Goal: Task Accomplishment & Management: Complete application form

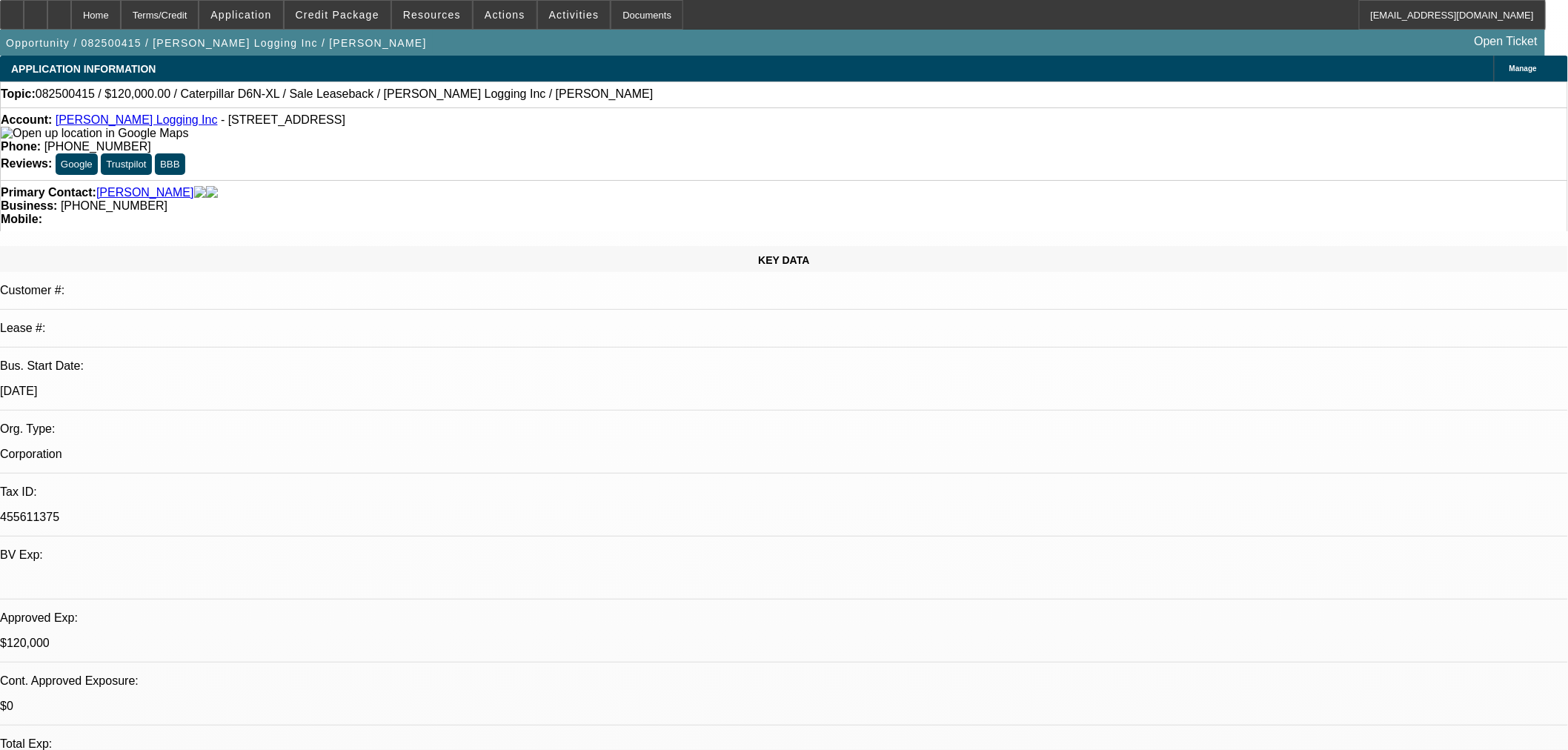
select select "0"
select select "2"
select select "0"
select select "6"
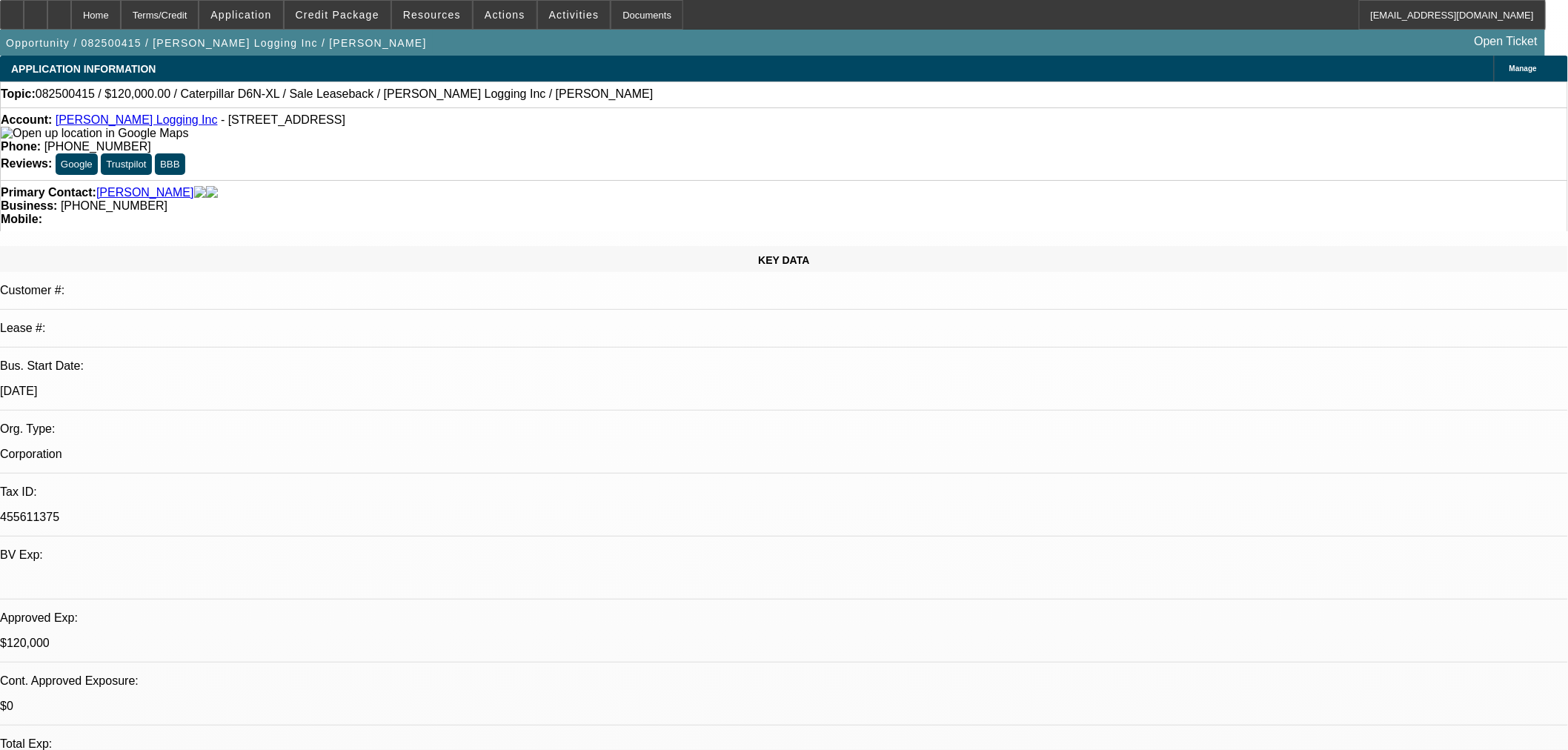
select select "0"
select select "2"
select select "0"
select select "6"
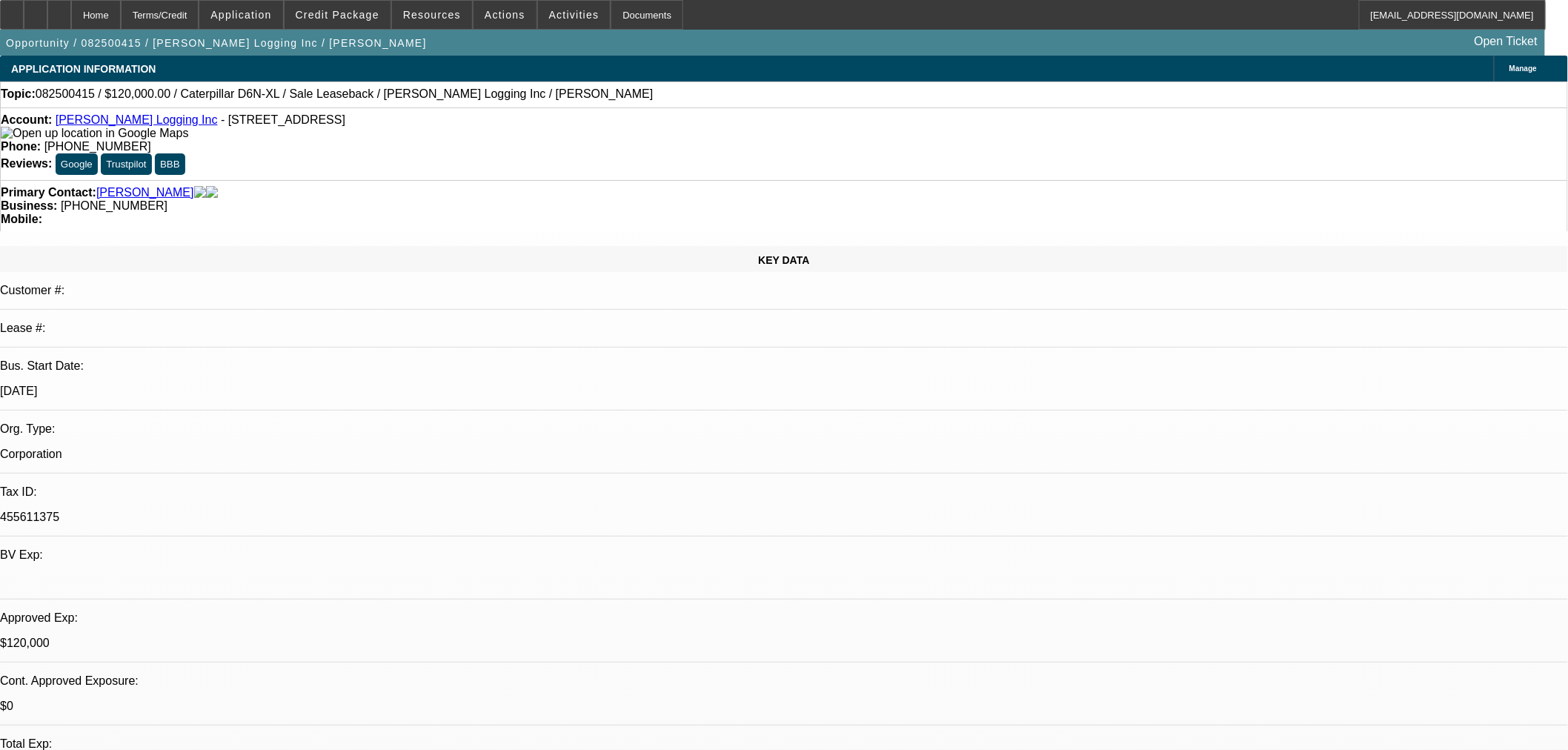
select select "0"
select select "2"
select select "0"
select select "6"
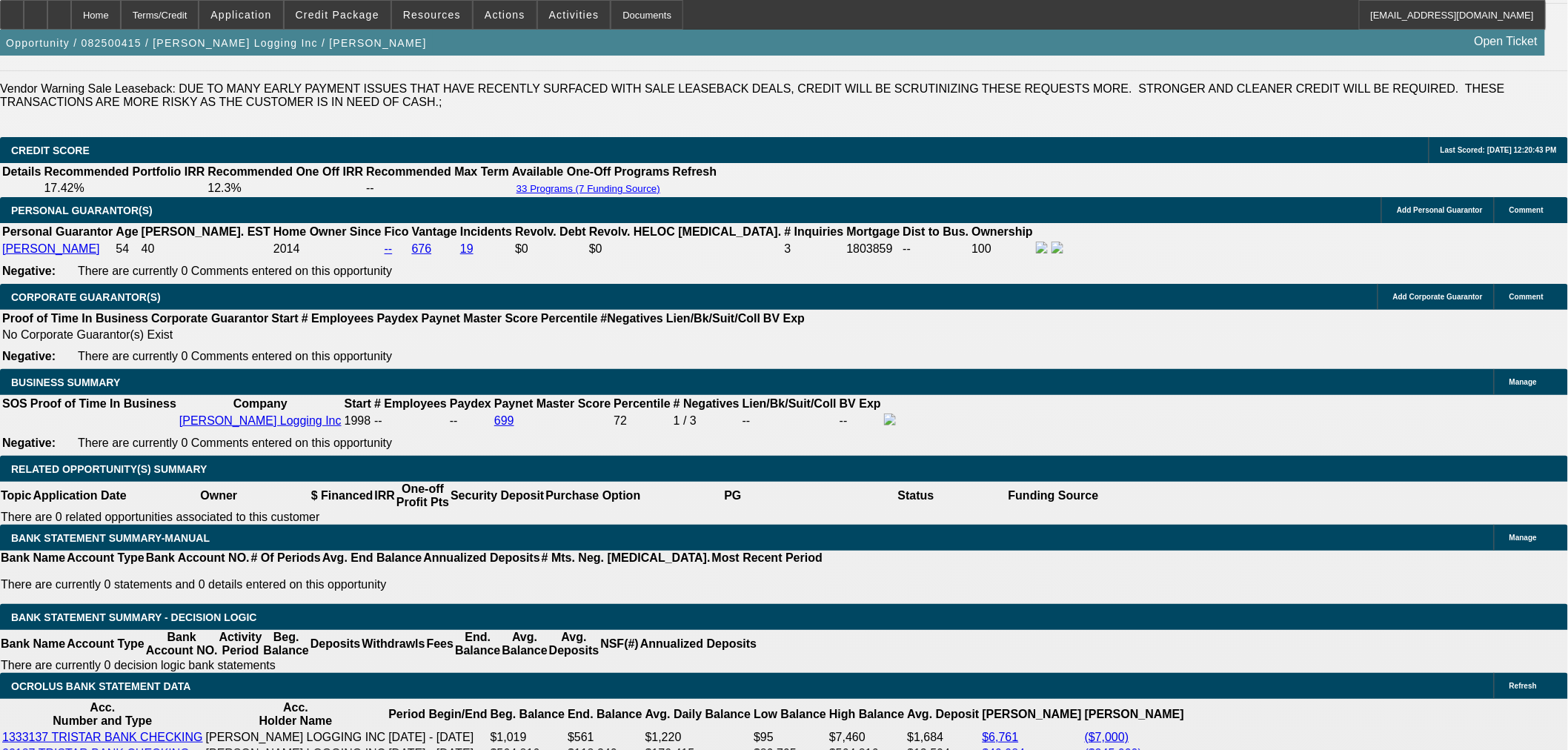
scroll to position [2108, 0]
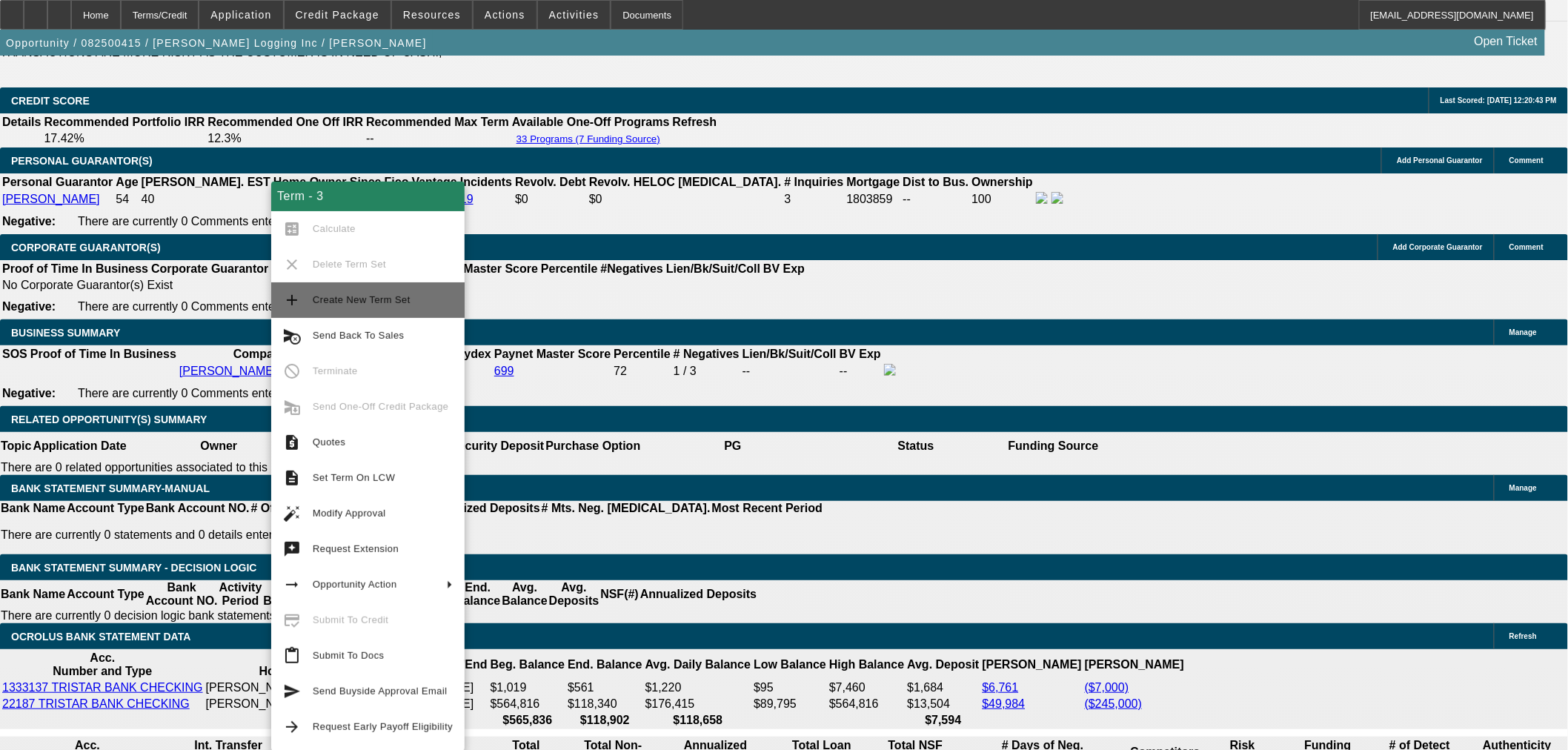
click at [381, 306] on span "Create New Term Set" at bounding box center [382, 299] width 140 height 18
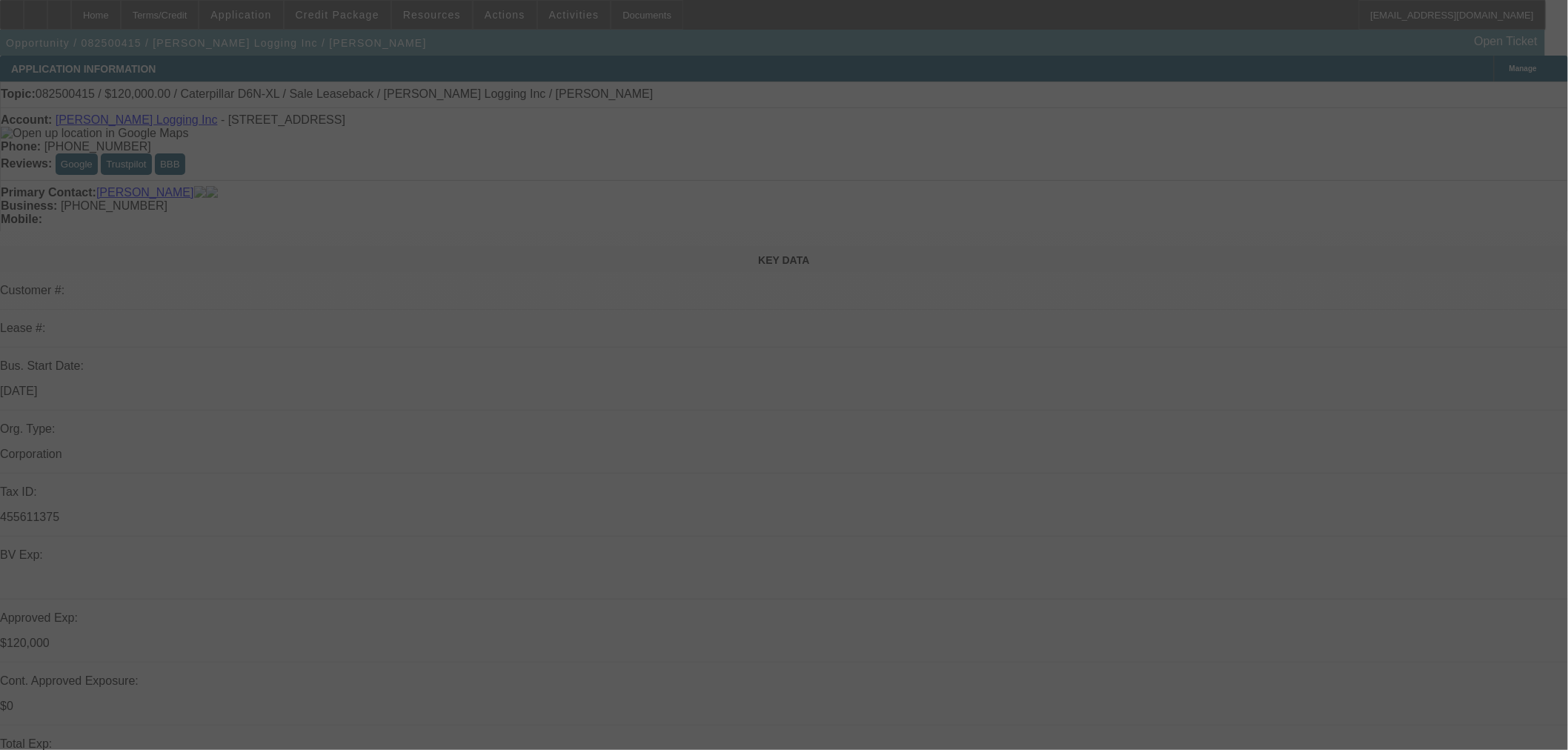
select select "0"
select select "2"
select select "0"
select select "6"
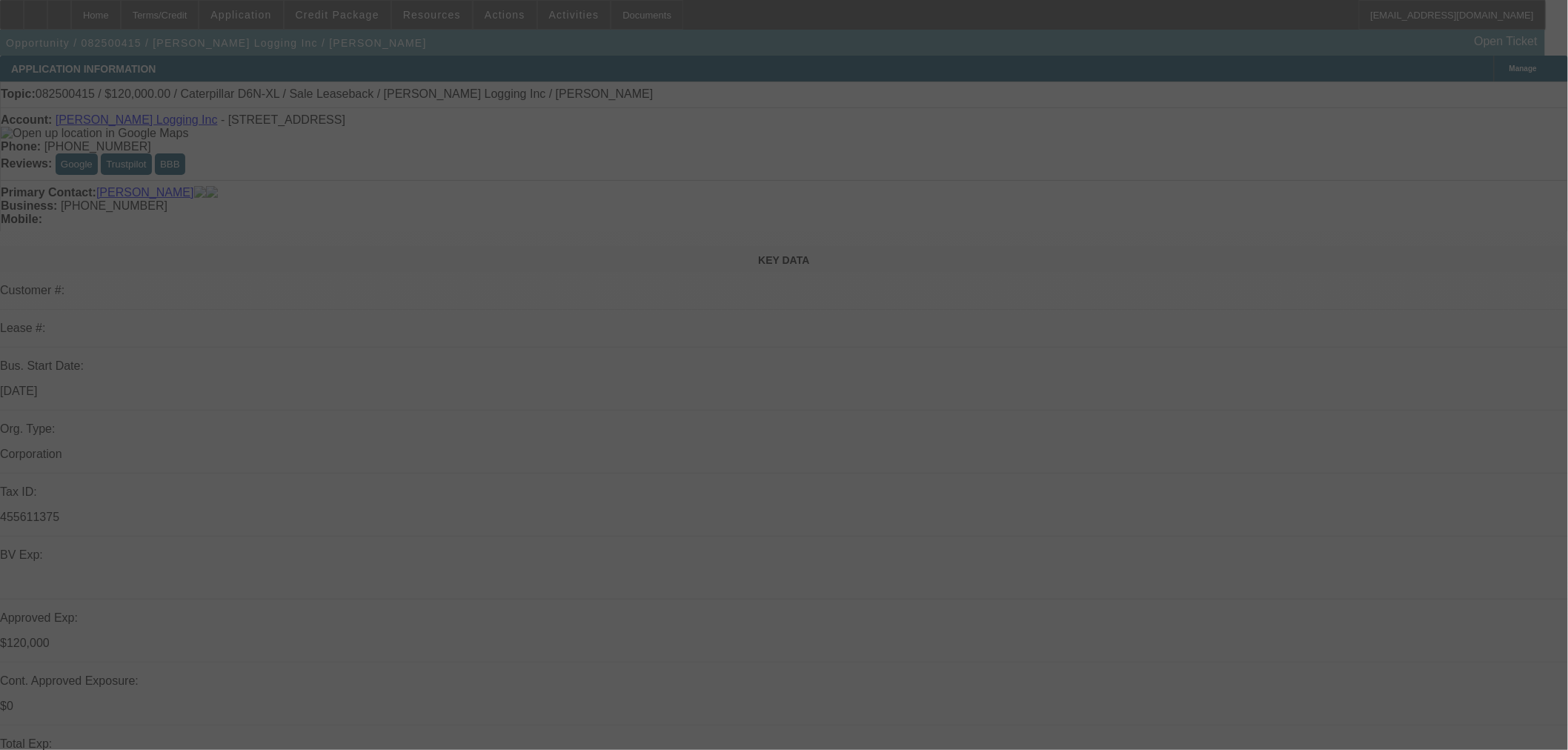
select select "0"
select select "2"
select select "0"
select select "6"
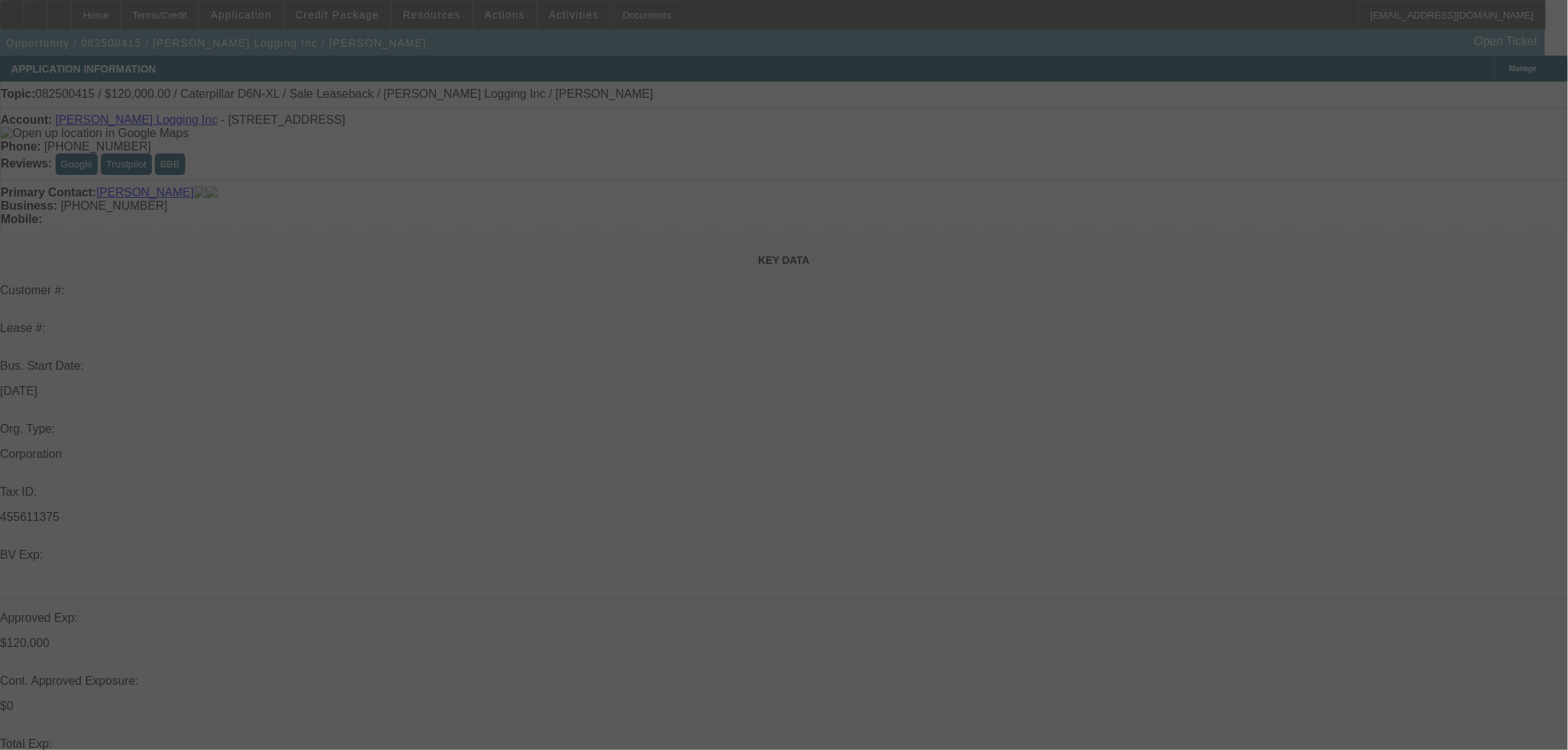
select select "0"
select select "2"
select select "0"
select select "6"
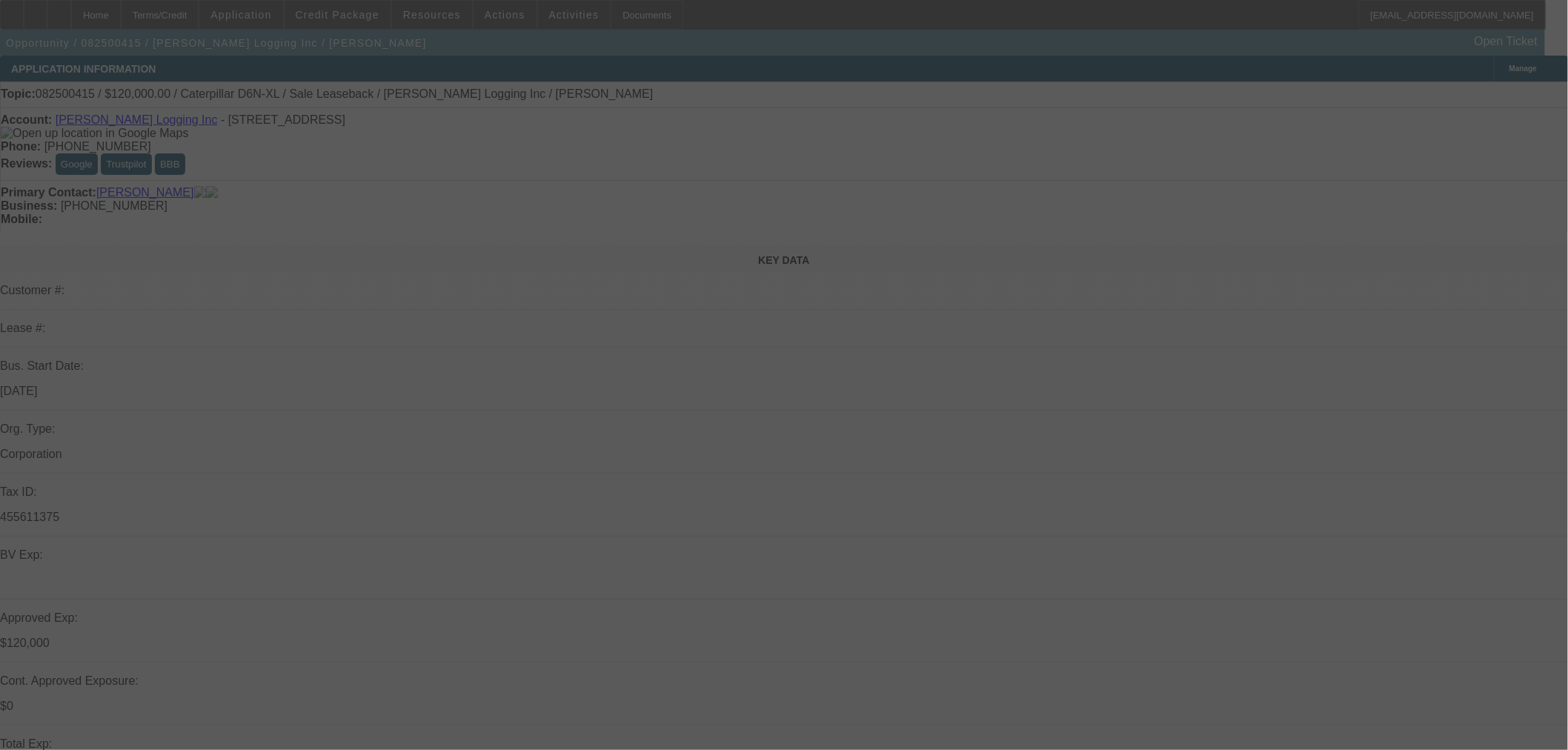
select select "0"
select select "2"
select select "0"
select select "6"
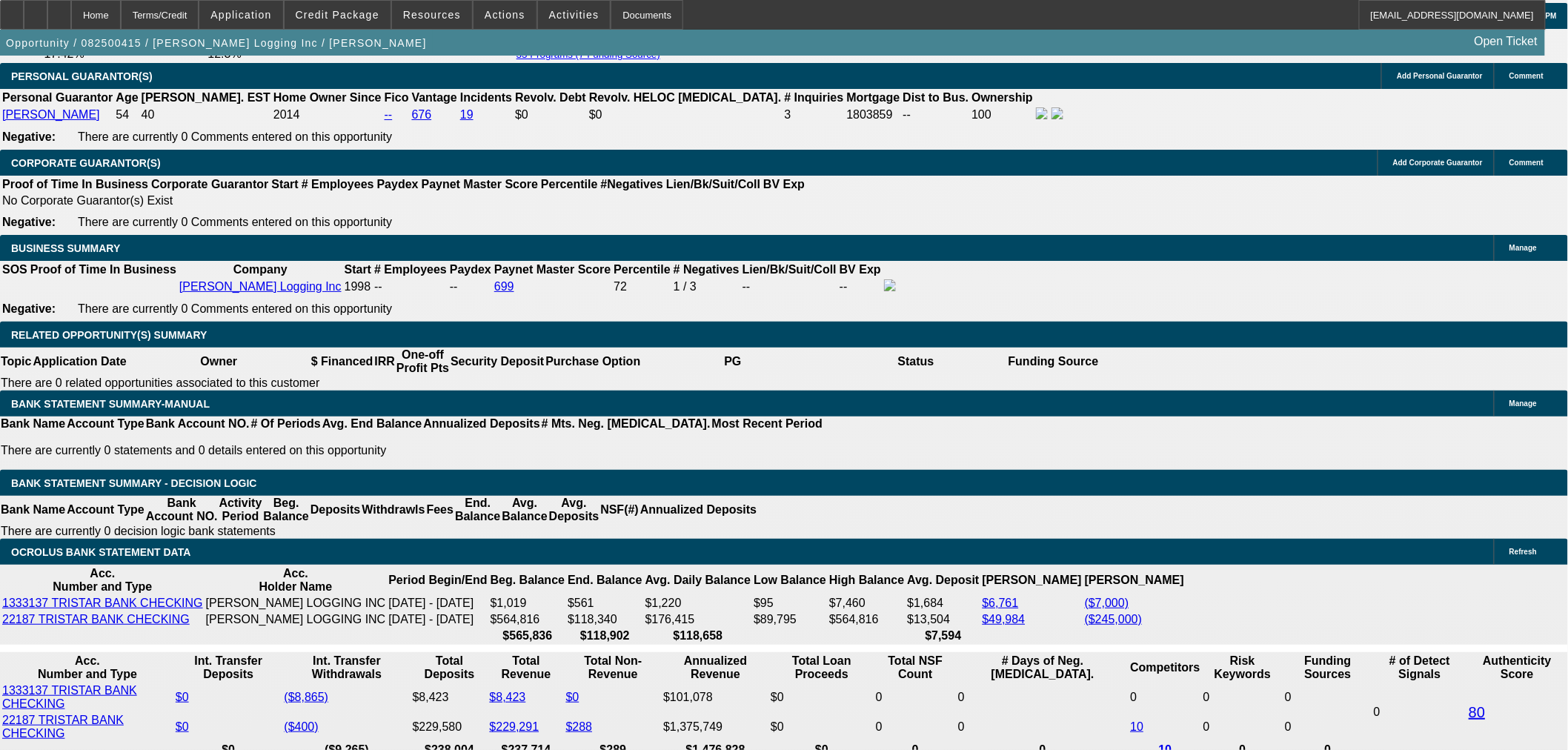
scroll to position [2058, 0]
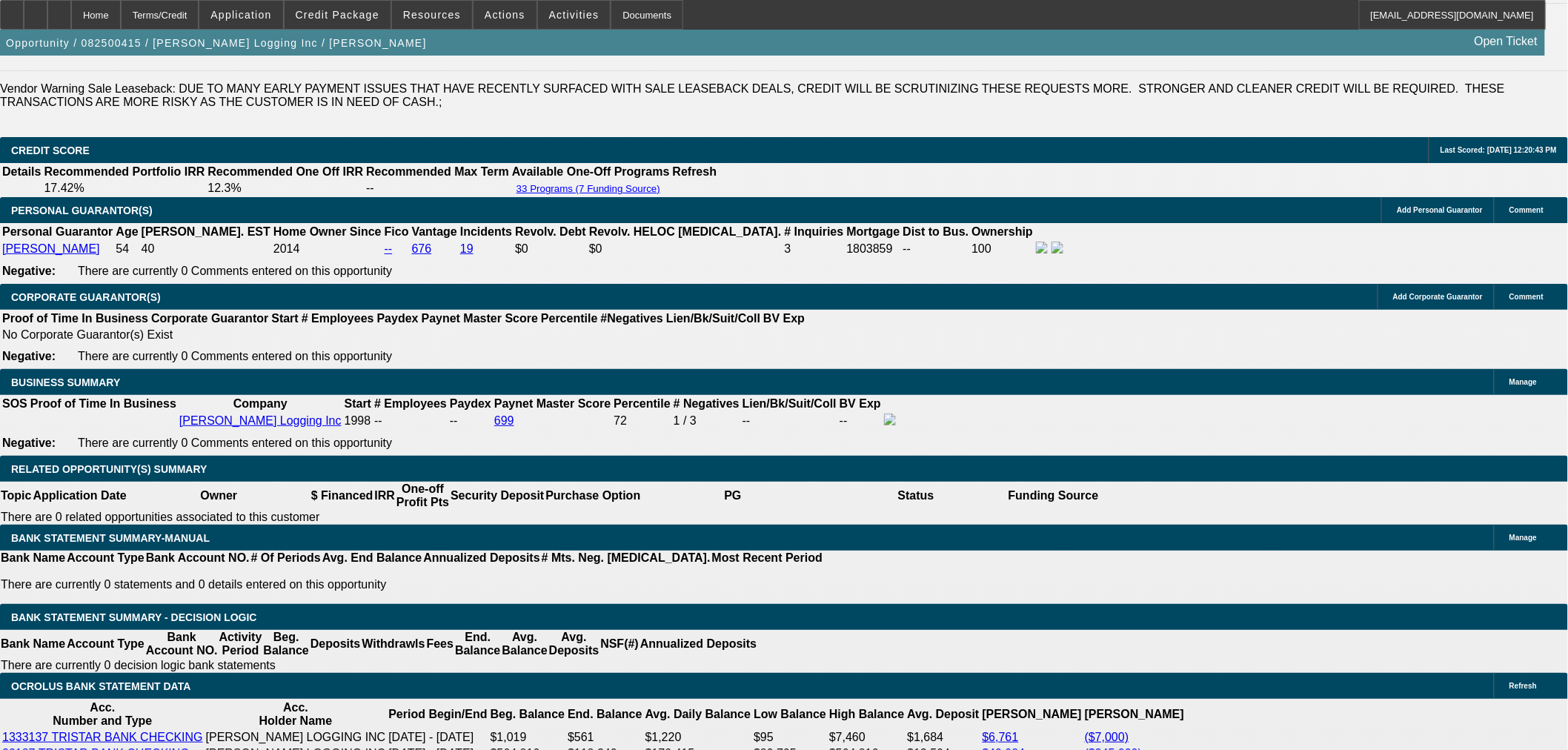
drag, startPoint x: 343, startPoint y: 290, endPoint x: 820, endPoint y: 351, distance: 480.9
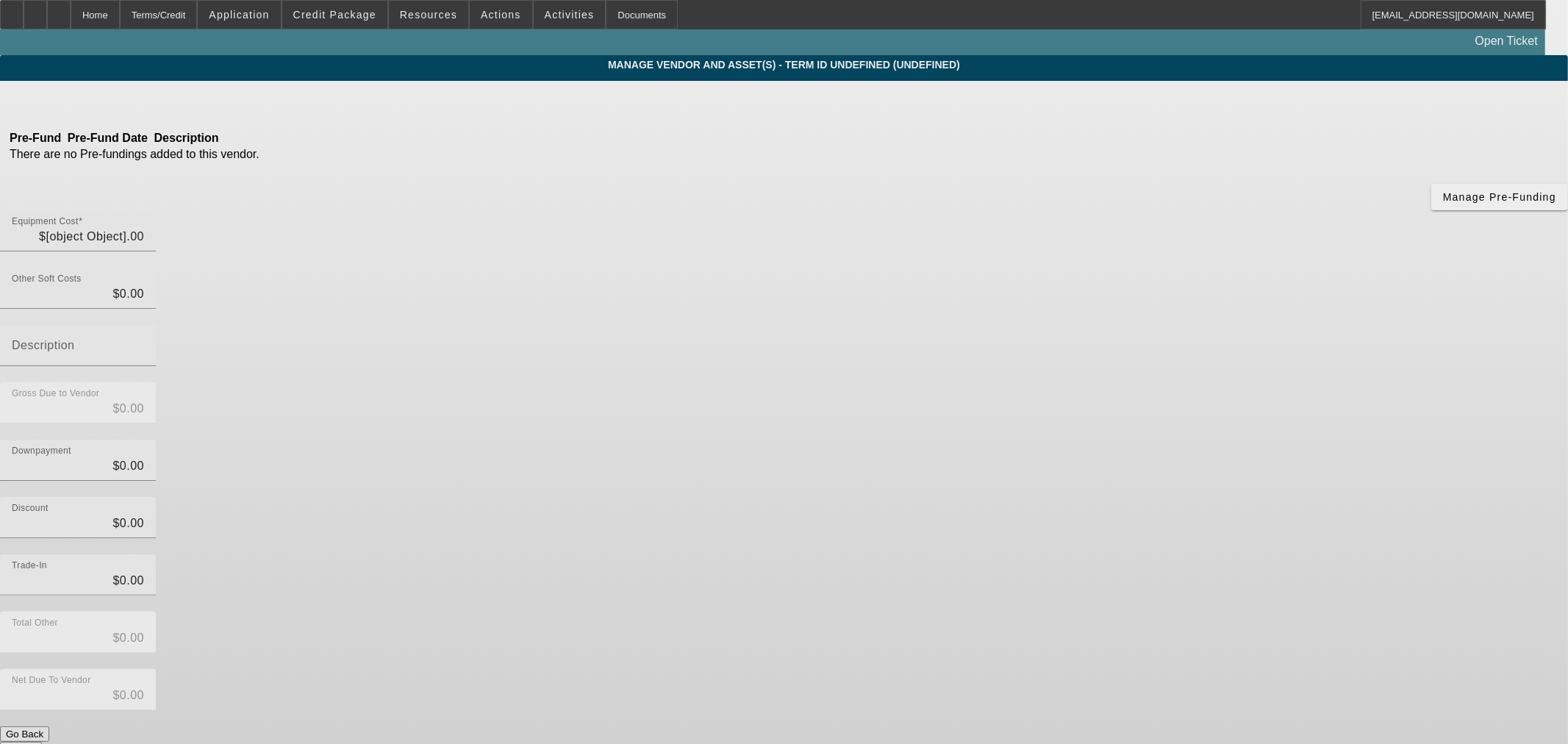
type input "$120,000.00"
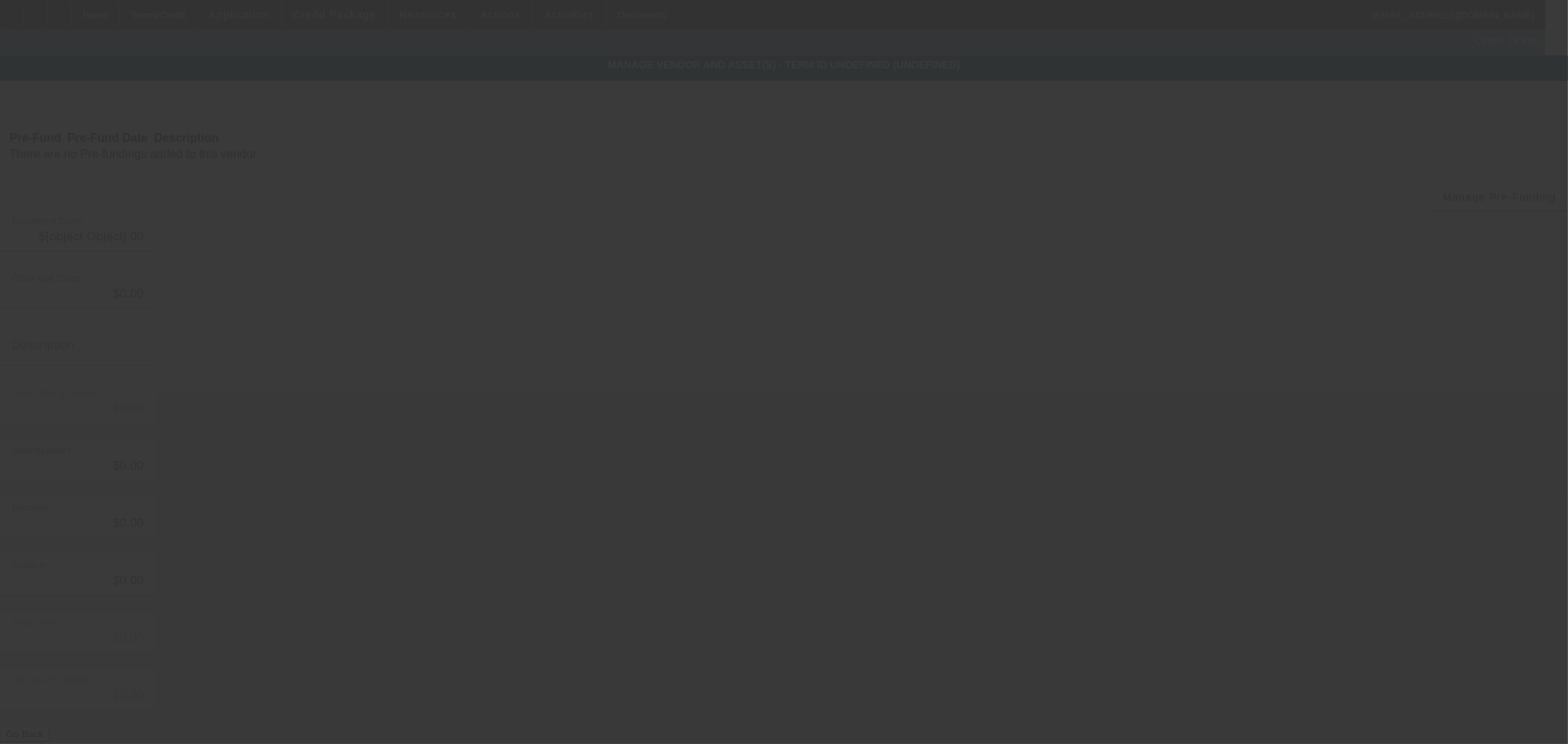
type input "$120,000.00"
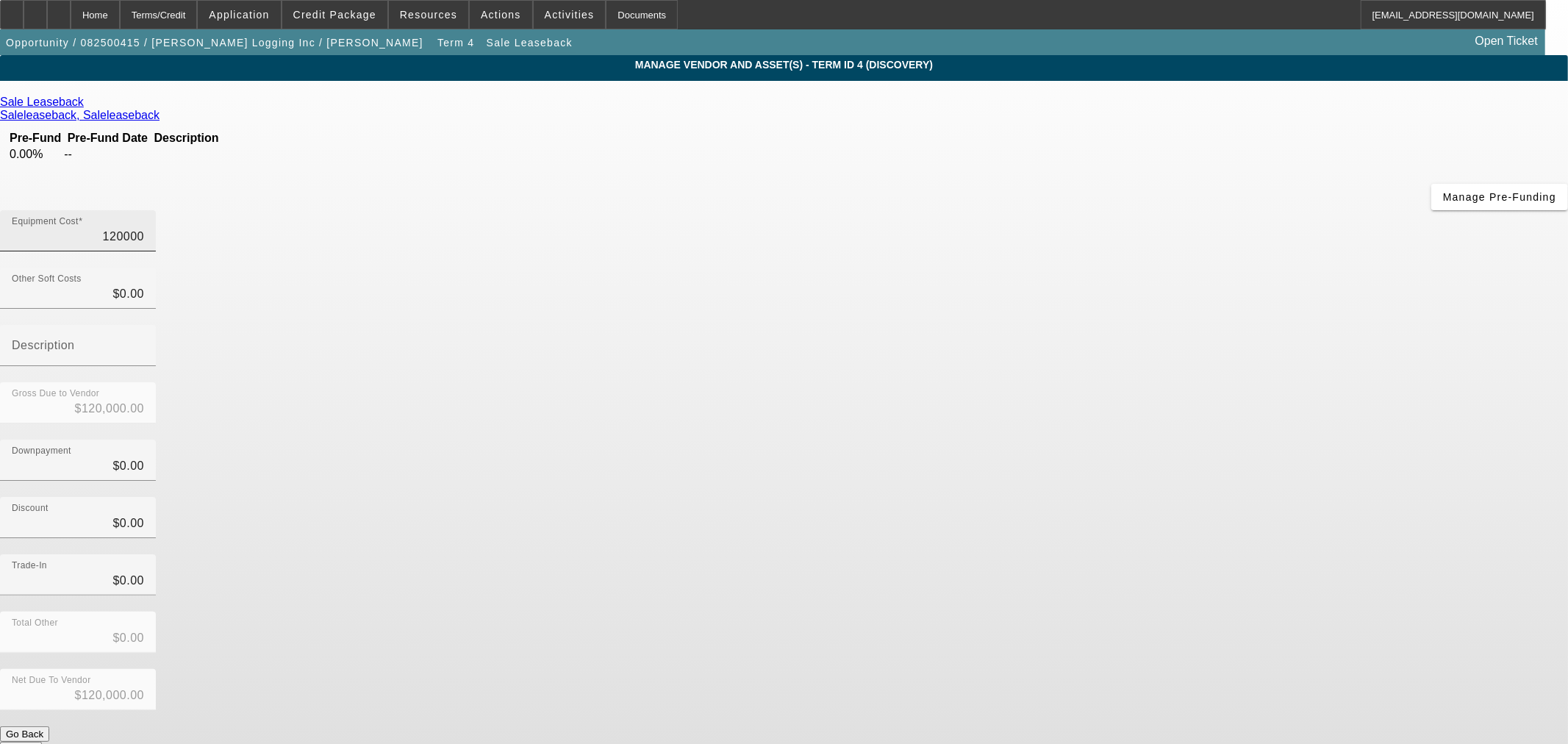
click at [144, 228] on input "120000" at bounding box center [78, 236] width 133 height 18
type input "10000"
type input "$10,000.00"
type input "150000"
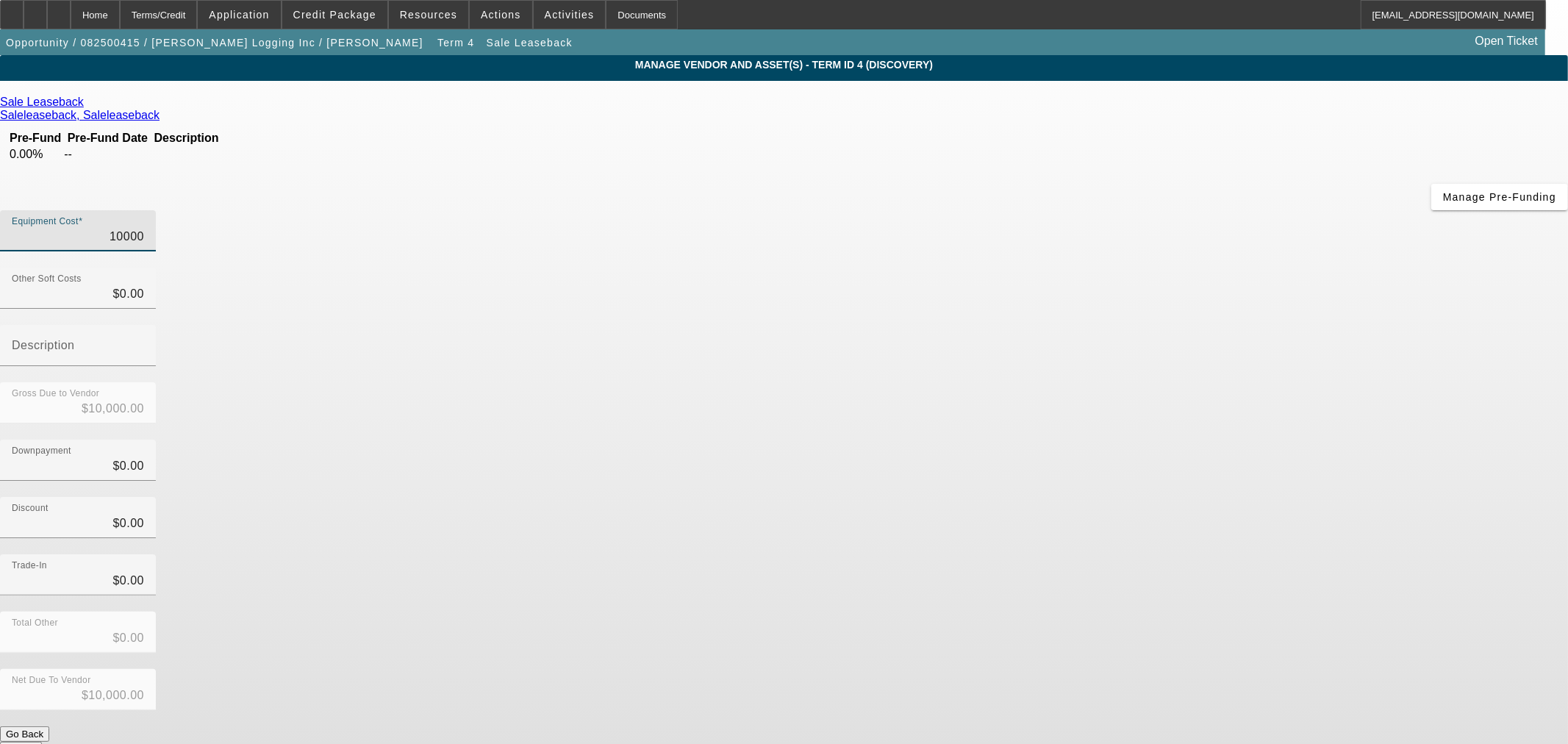
type input "$150,000.00"
click at [42, 741] on button "Submit" at bounding box center [21, 749] width 42 height 15
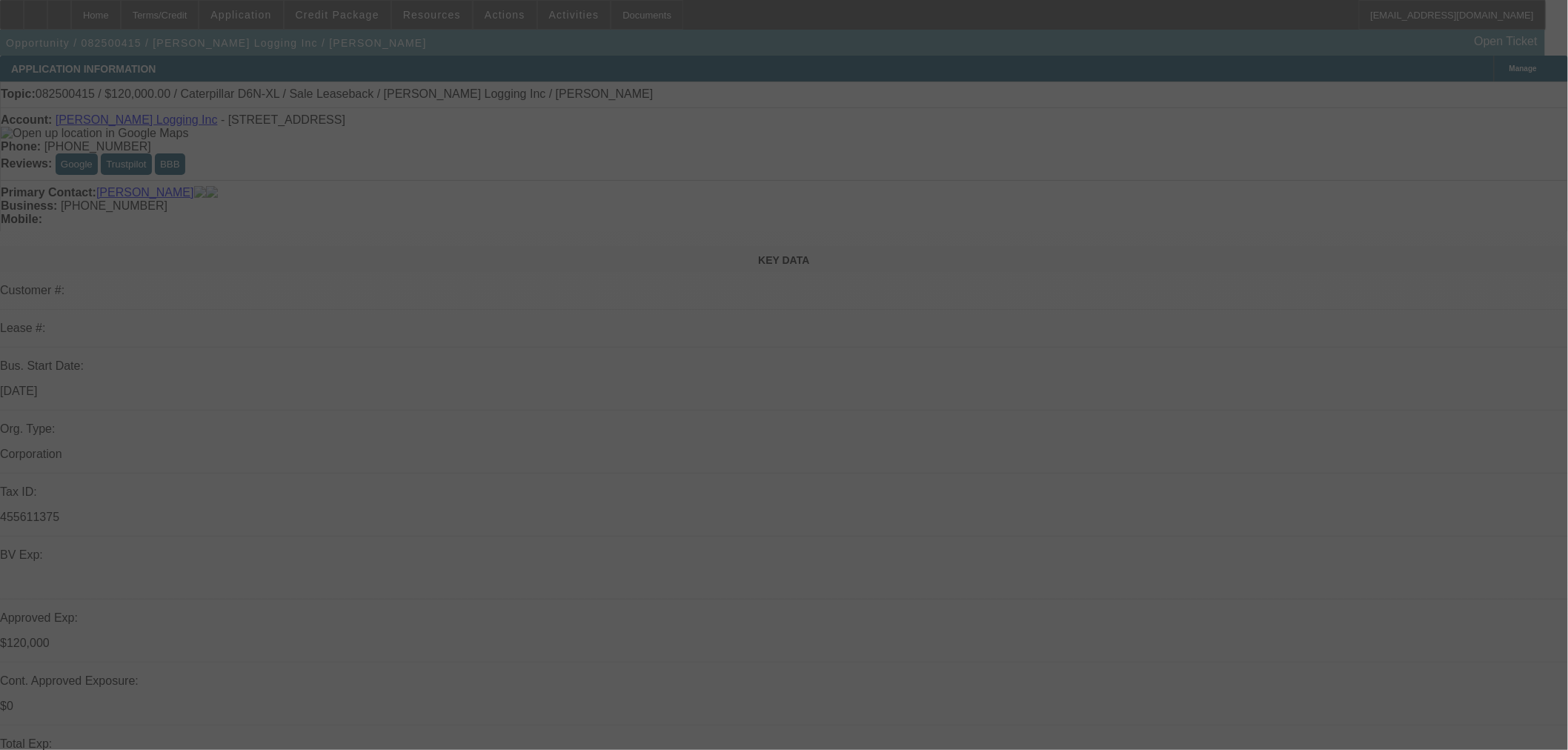
select select "0"
select select "2"
select select "0"
select select "6"
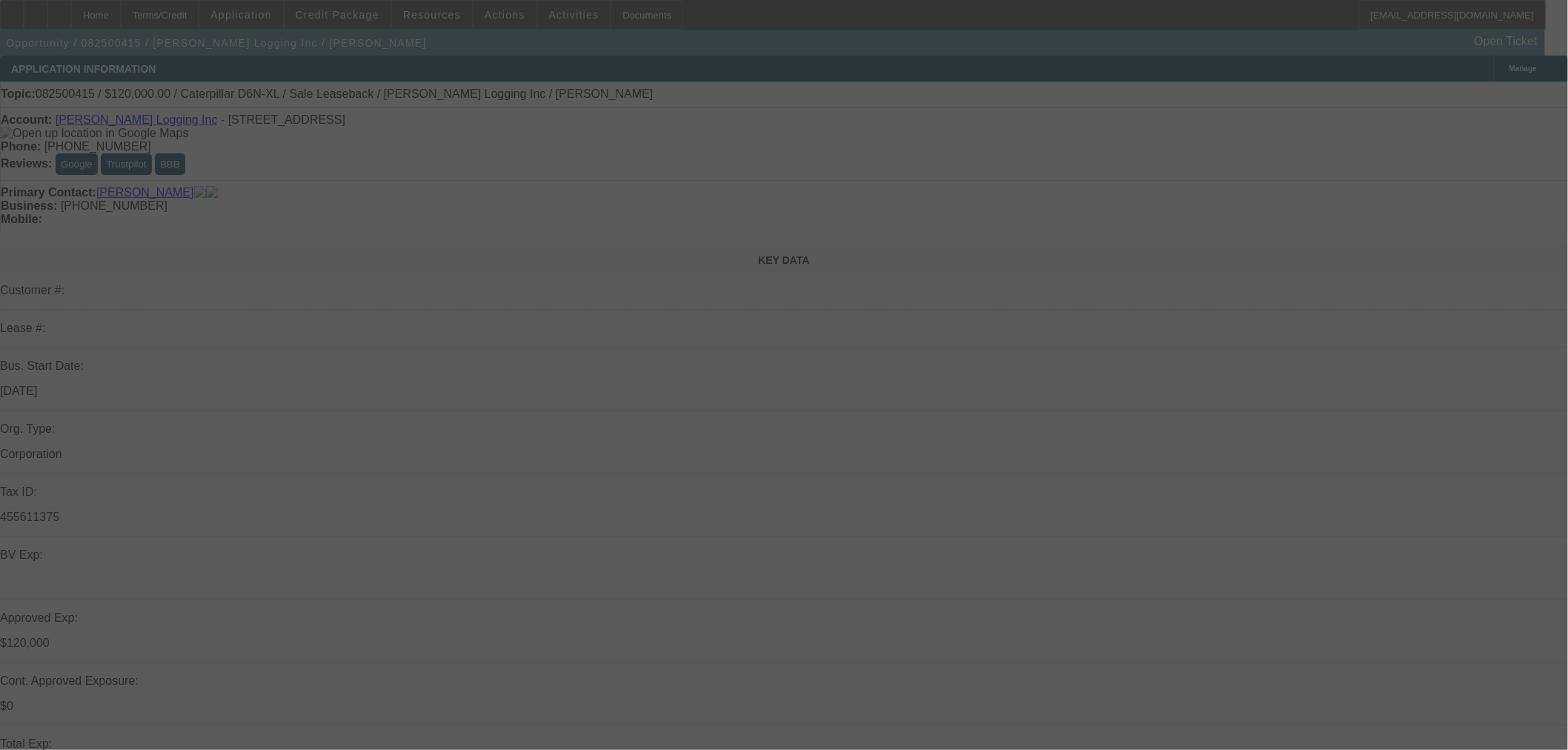
select select "0"
select select "2"
select select "0"
select select "6"
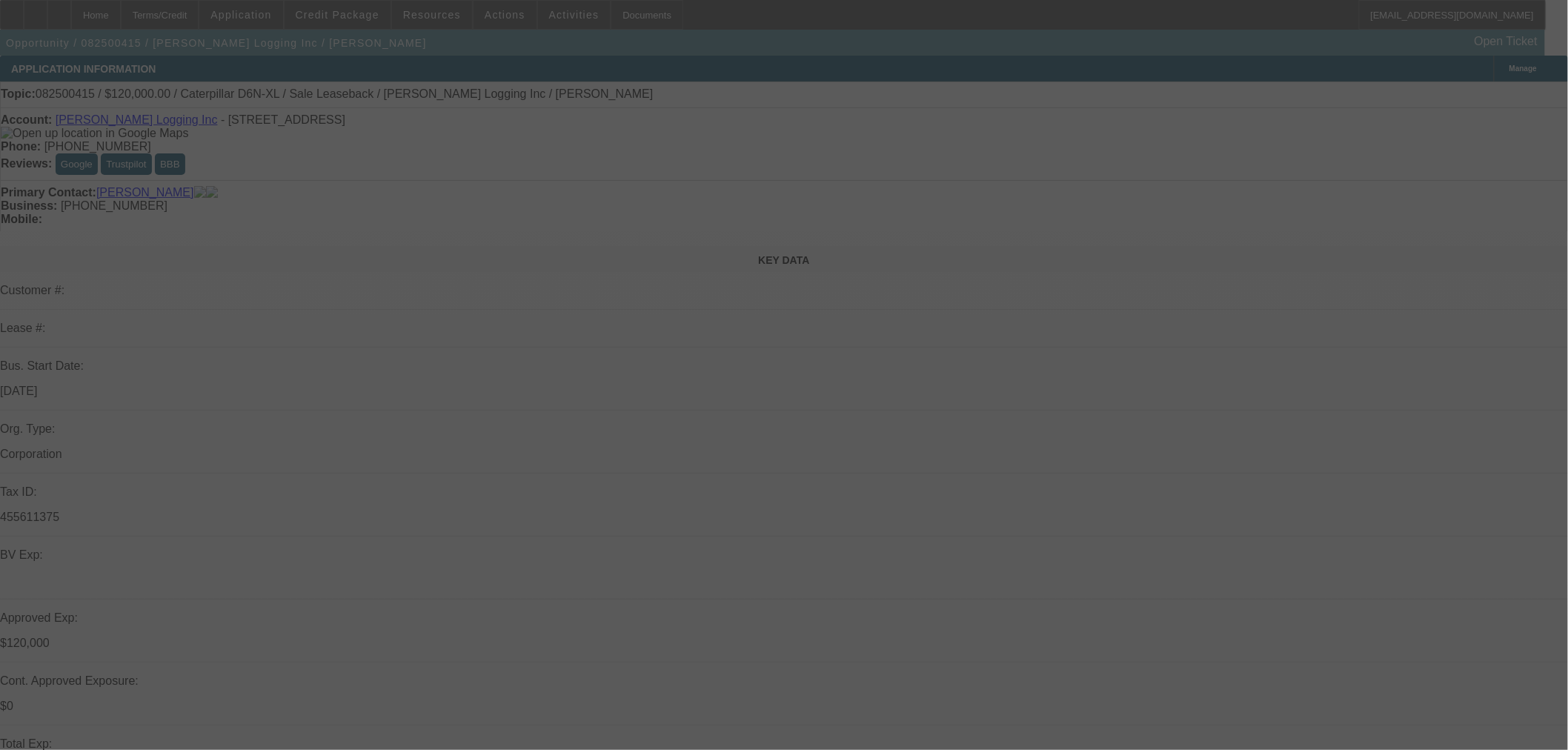
select select "0"
select select "2"
select select "0"
select select "6"
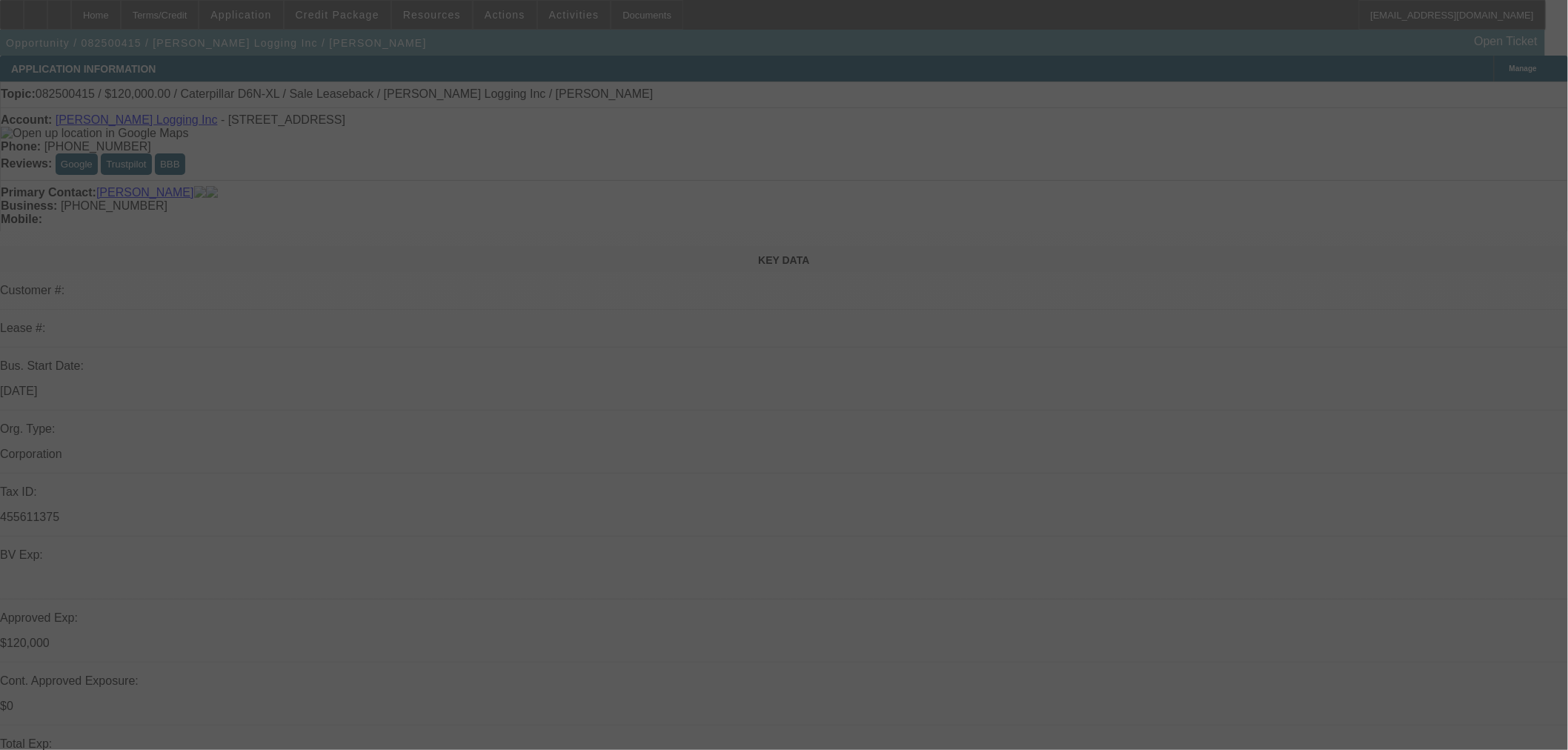
select select "0"
select select "2"
select select "0"
select select "6"
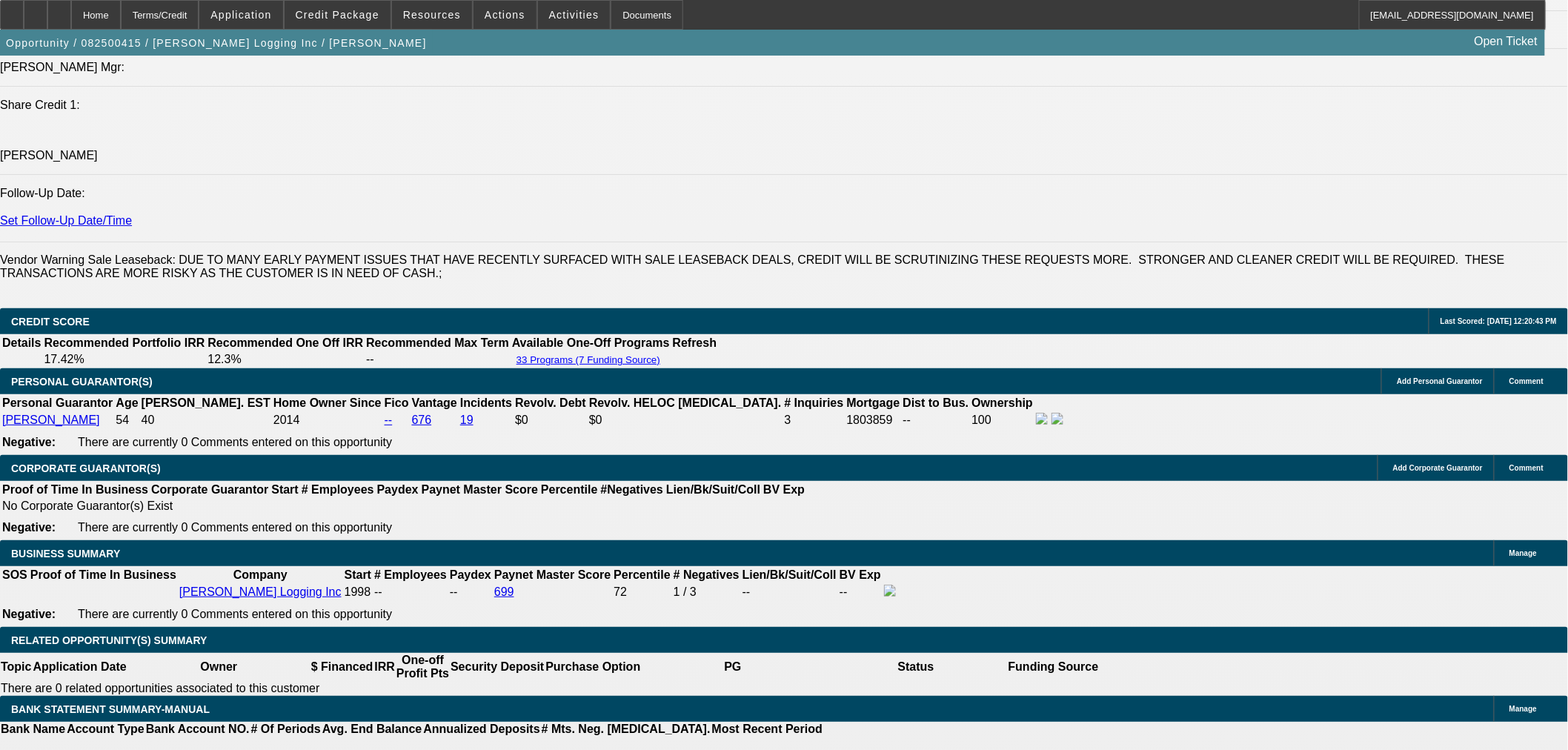
scroll to position [2058, 0]
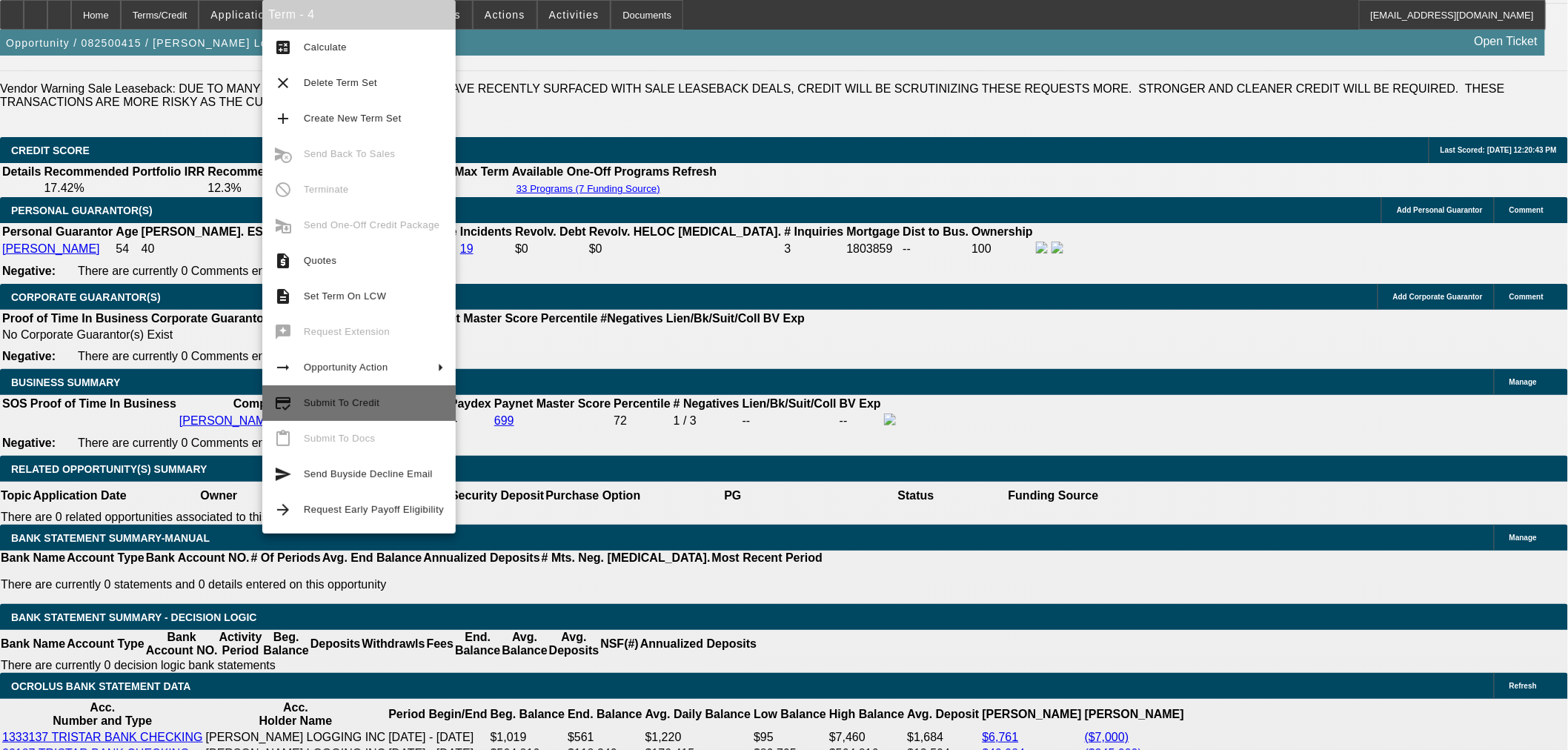
drag, startPoint x: 386, startPoint y: 407, endPoint x: 882, endPoint y: 391, distance: 496.3
click at [386, 406] on span "Submit To Credit" at bounding box center [374, 403] width 140 height 18
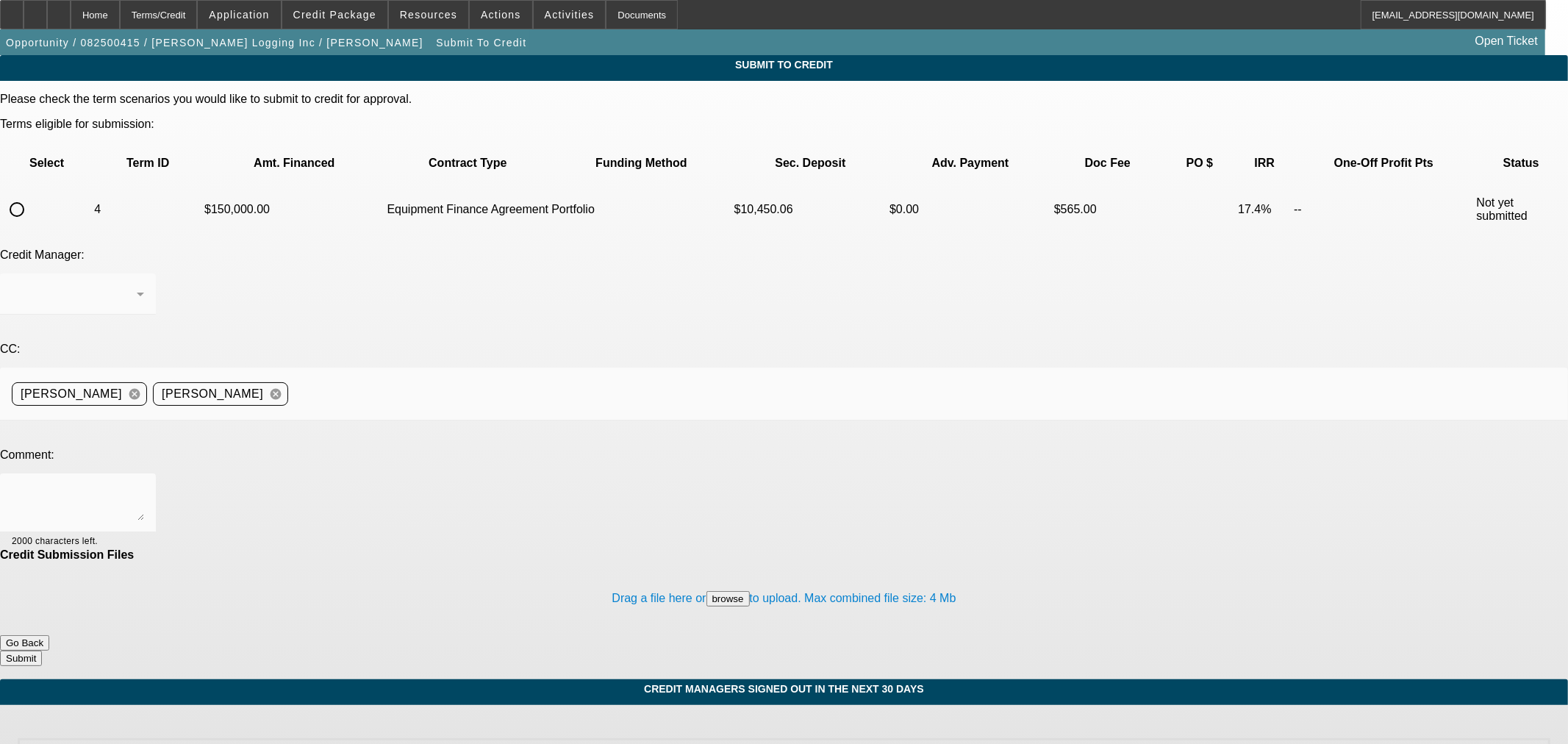
click at [32, 195] on input "radio" at bounding box center [17, 210] width 29 height 29
radio input "true"
click at [137, 285] on div "[PERSON_NAME]" at bounding box center [74, 294] width 125 height 18
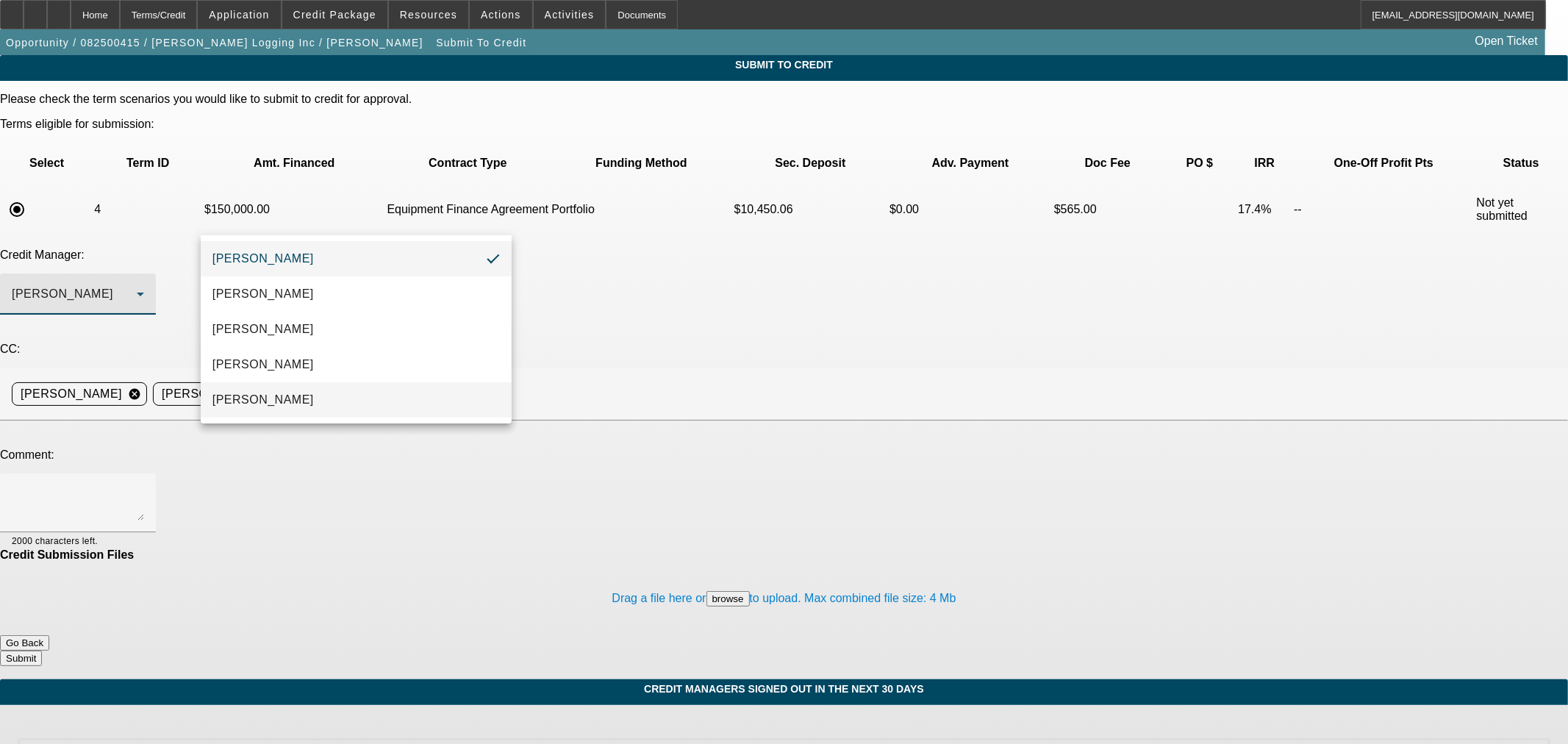
drag, startPoint x: 324, startPoint y: 398, endPoint x: 328, endPoint y: 390, distance: 8.9
click at [324, 398] on mat-option "[PERSON_NAME]" at bounding box center [355, 400] width 311 height 35
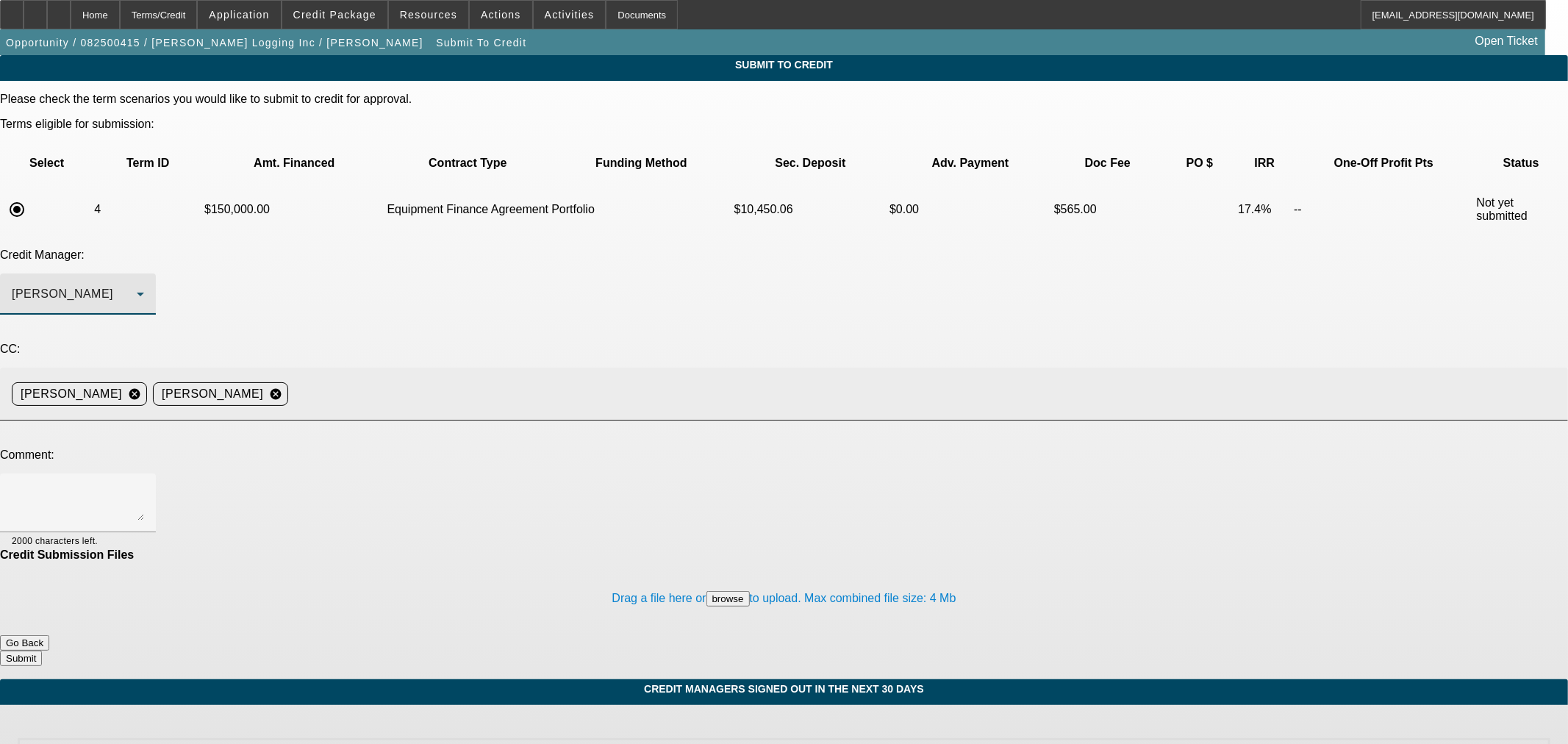
click at [538, 379] on input at bounding box center [922, 394] width 1256 height 29
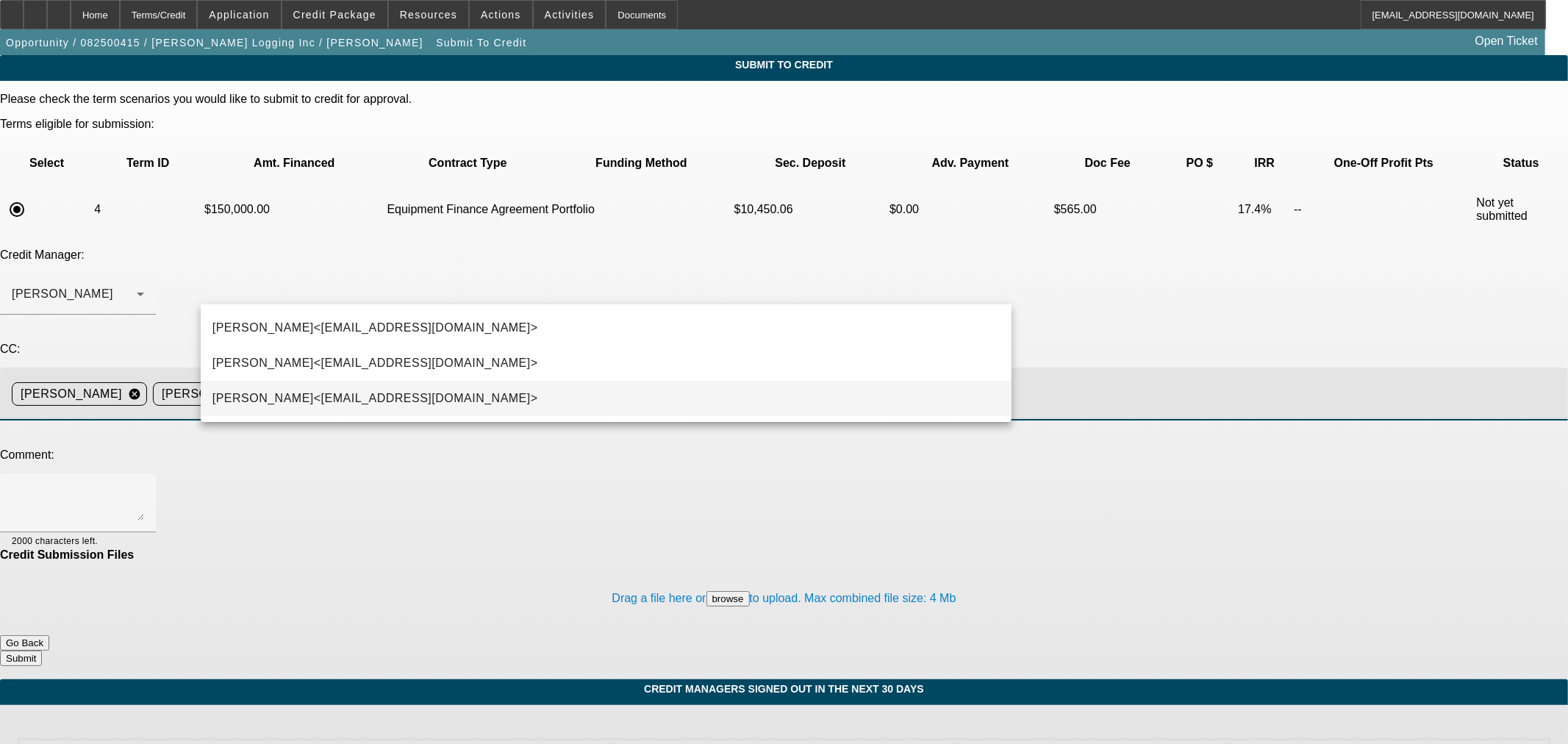
type input "kev"
click at [606, 388] on mat-option "Kevin O'Connor<koconnor@beaconfunding.com>" at bounding box center [605, 398] width 811 height 35
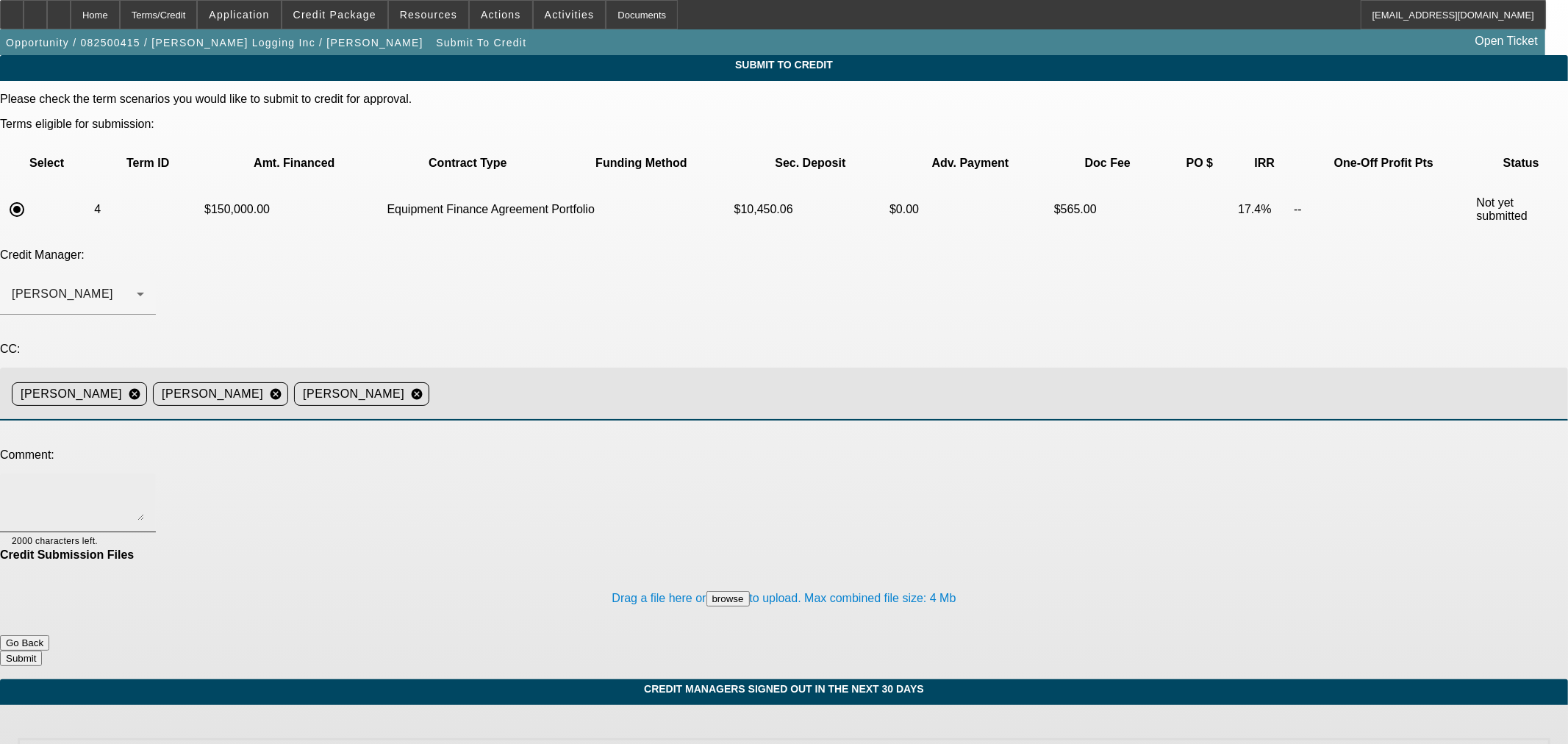
click at [144, 485] on textarea at bounding box center [78, 503] width 133 height 35
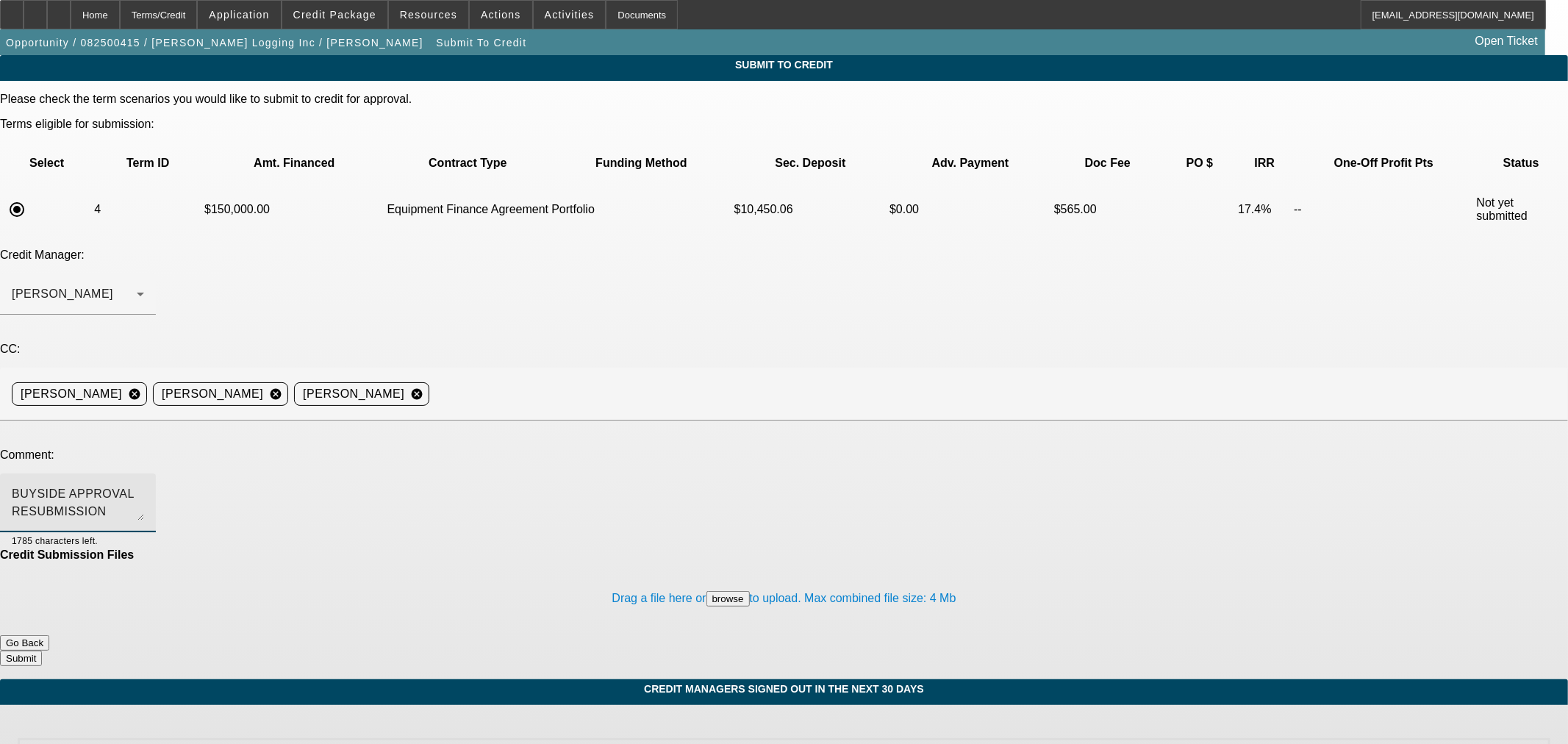
click at [144, 485] on textarea "BUYSIDE APPROVAL RESUBMISSION ASCENTIUM - Sam, the rep from Ascentium asked if …" at bounding box center [78, 503] width 133 height 35
type textarea "BUYSIDE APPROVAL RESUBMISSION ASCENTIUM - Sam, the rep from Ascentium asked if …"
click at [42, 651] on button "Submit" at bounding box center [21, 658] width 42 height 15
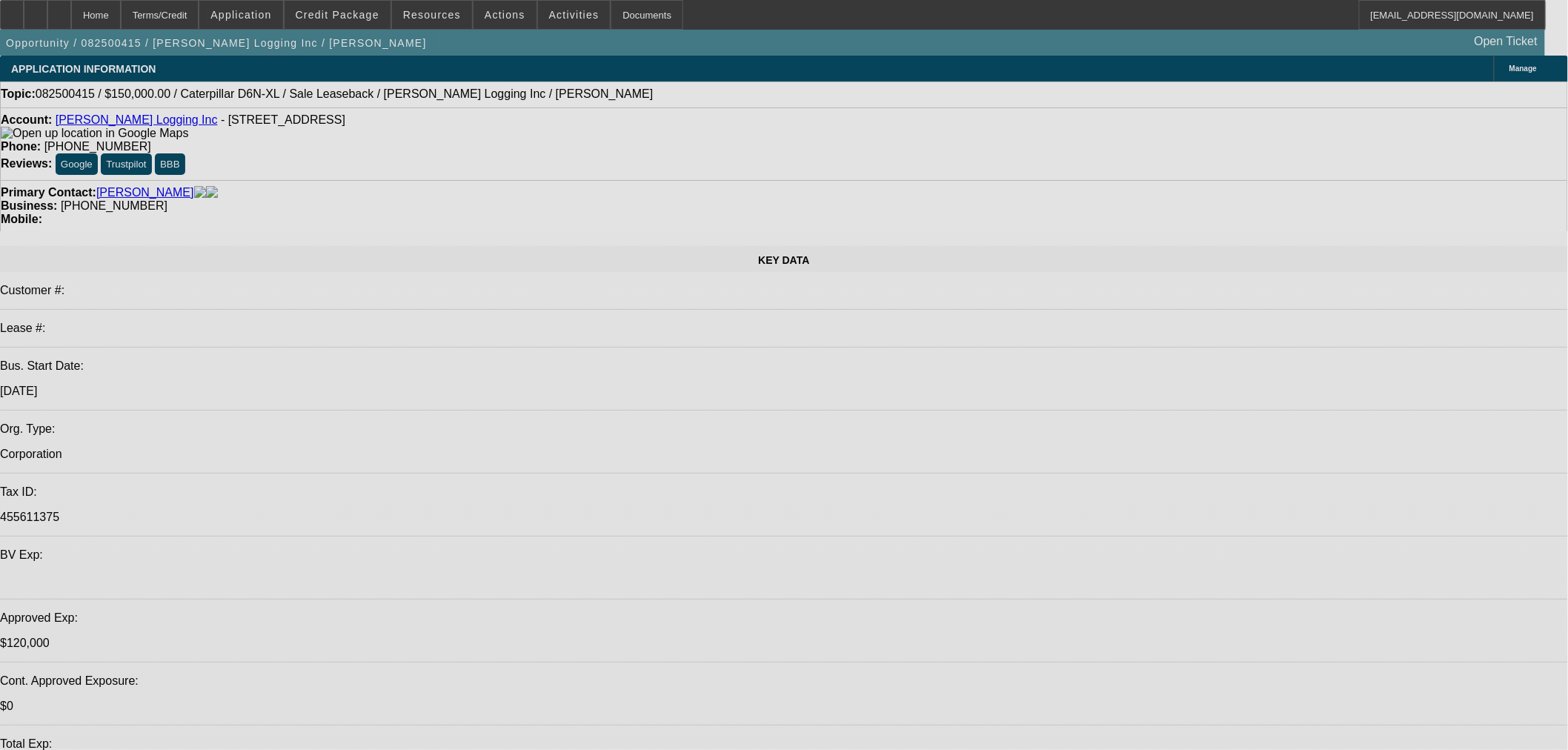
select select "0"
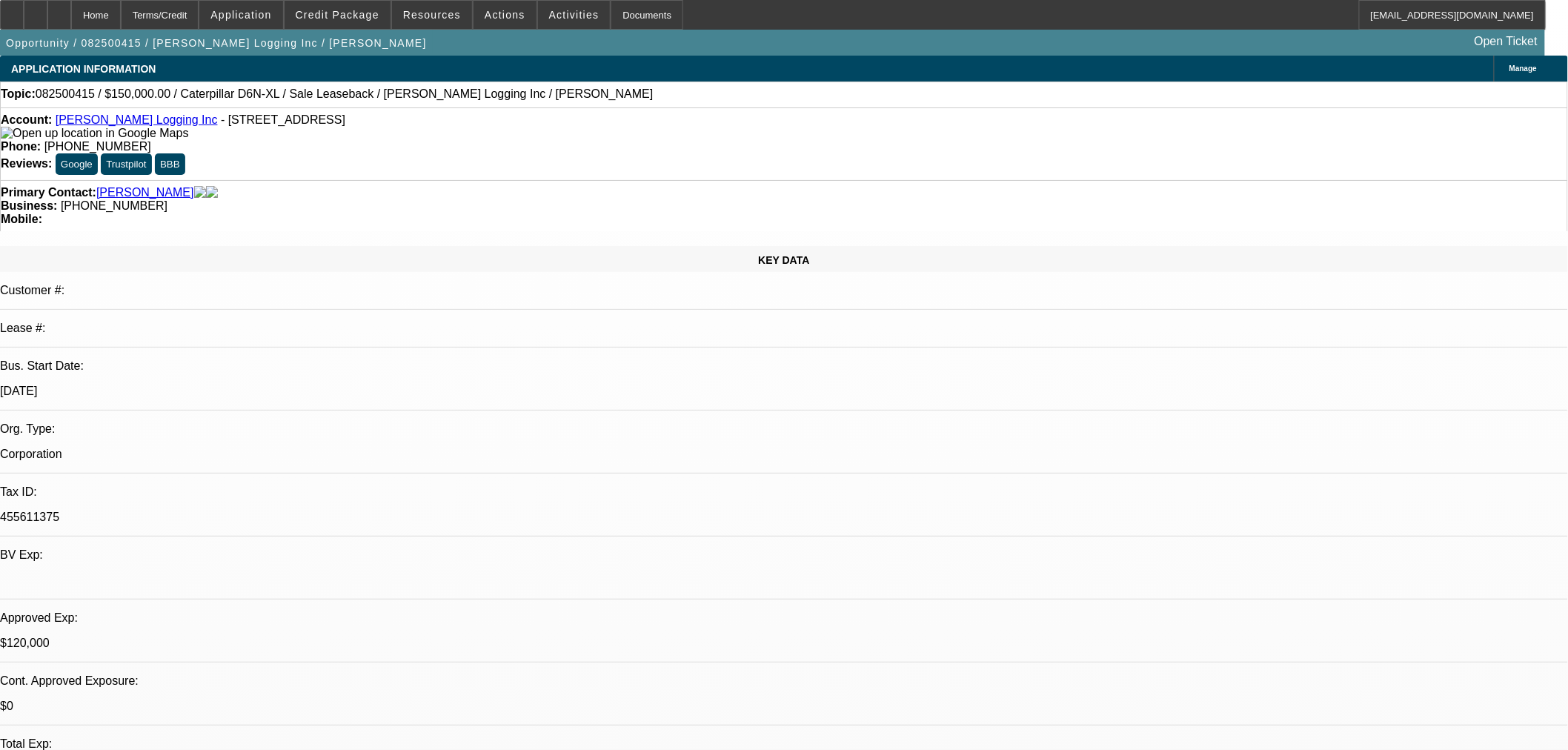
select select "2"
select select "0"
select select "6"
select select "0"
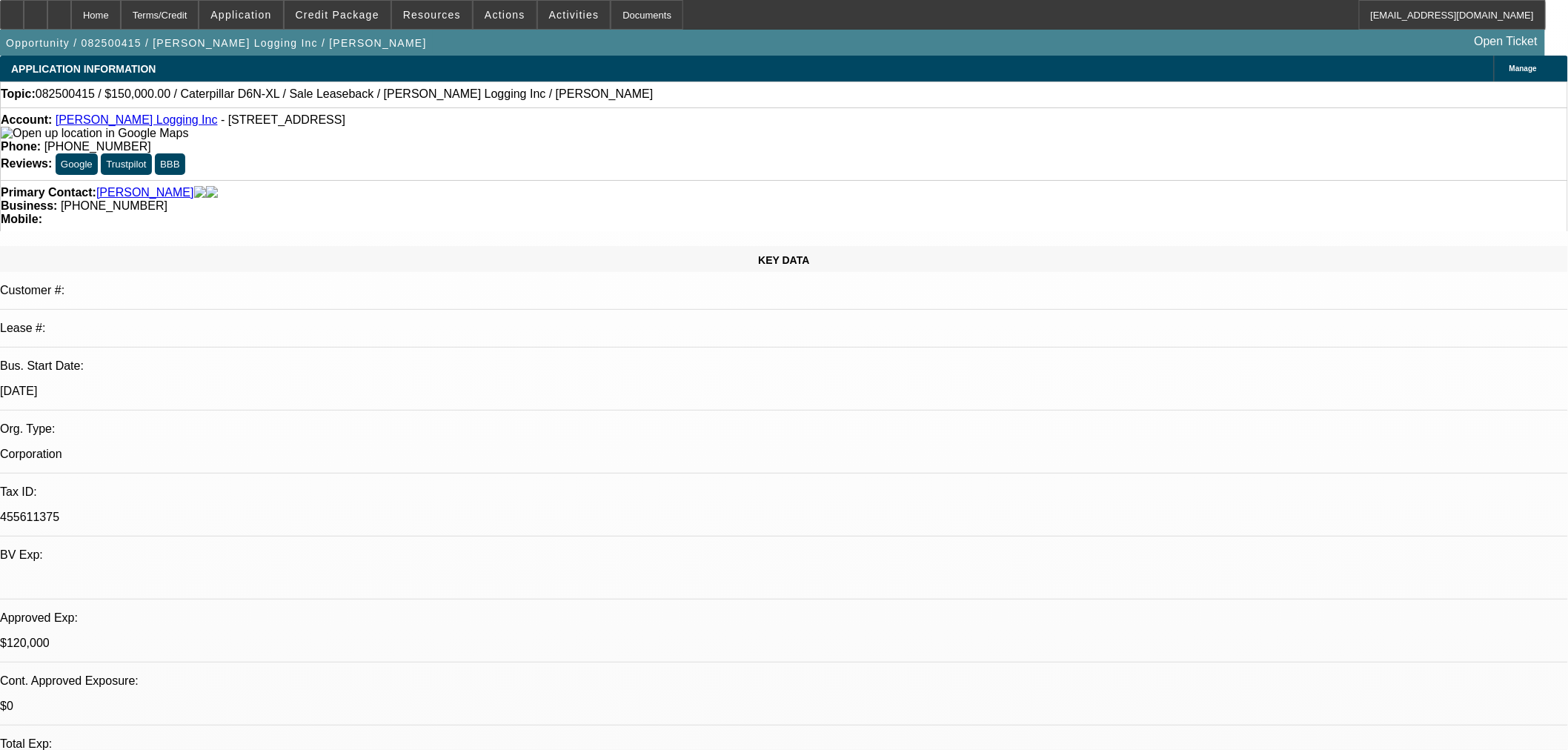
select select "2"
select select "0"
select select "6"
select select "0"
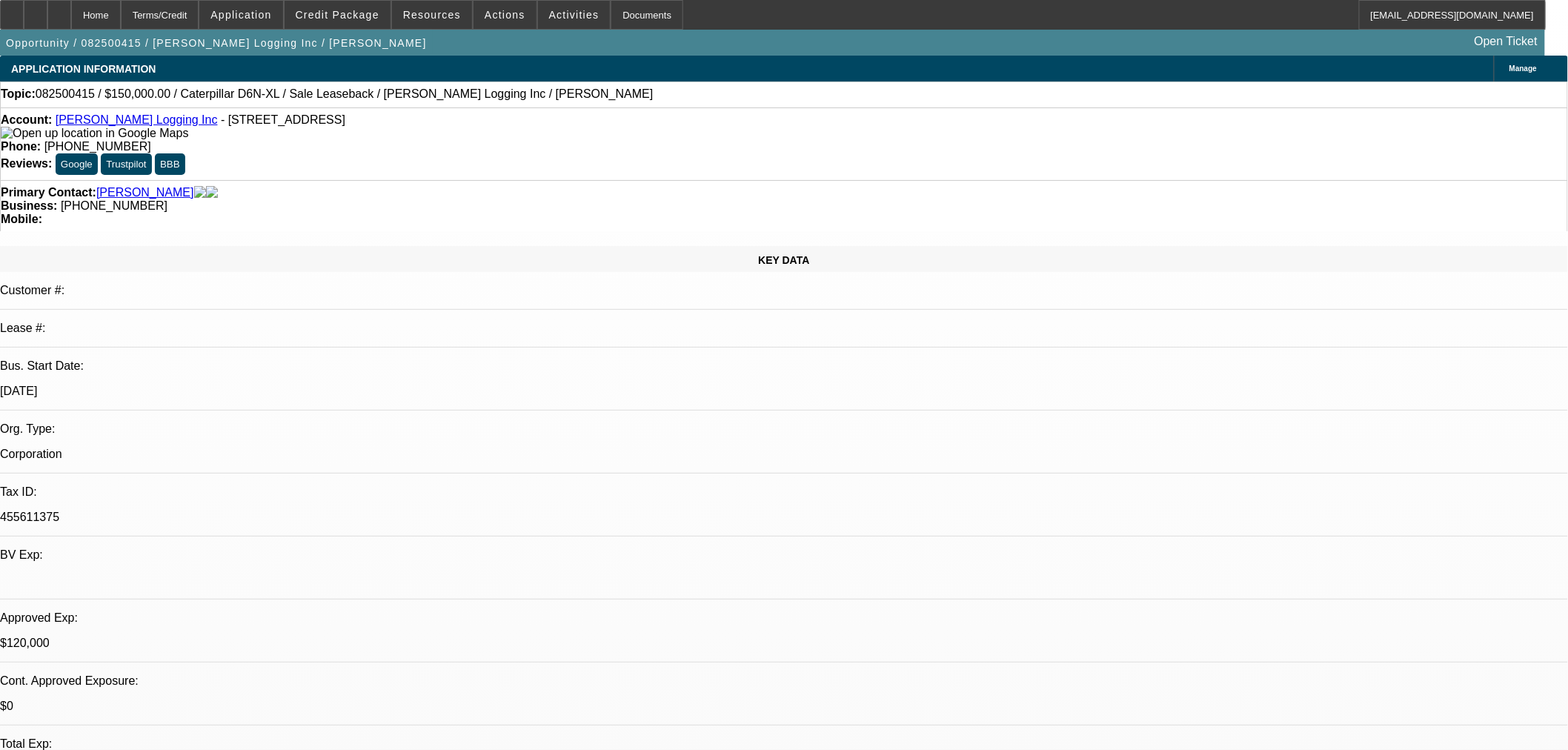
select select "2"
select select "0"
select select "6"
select select "0"
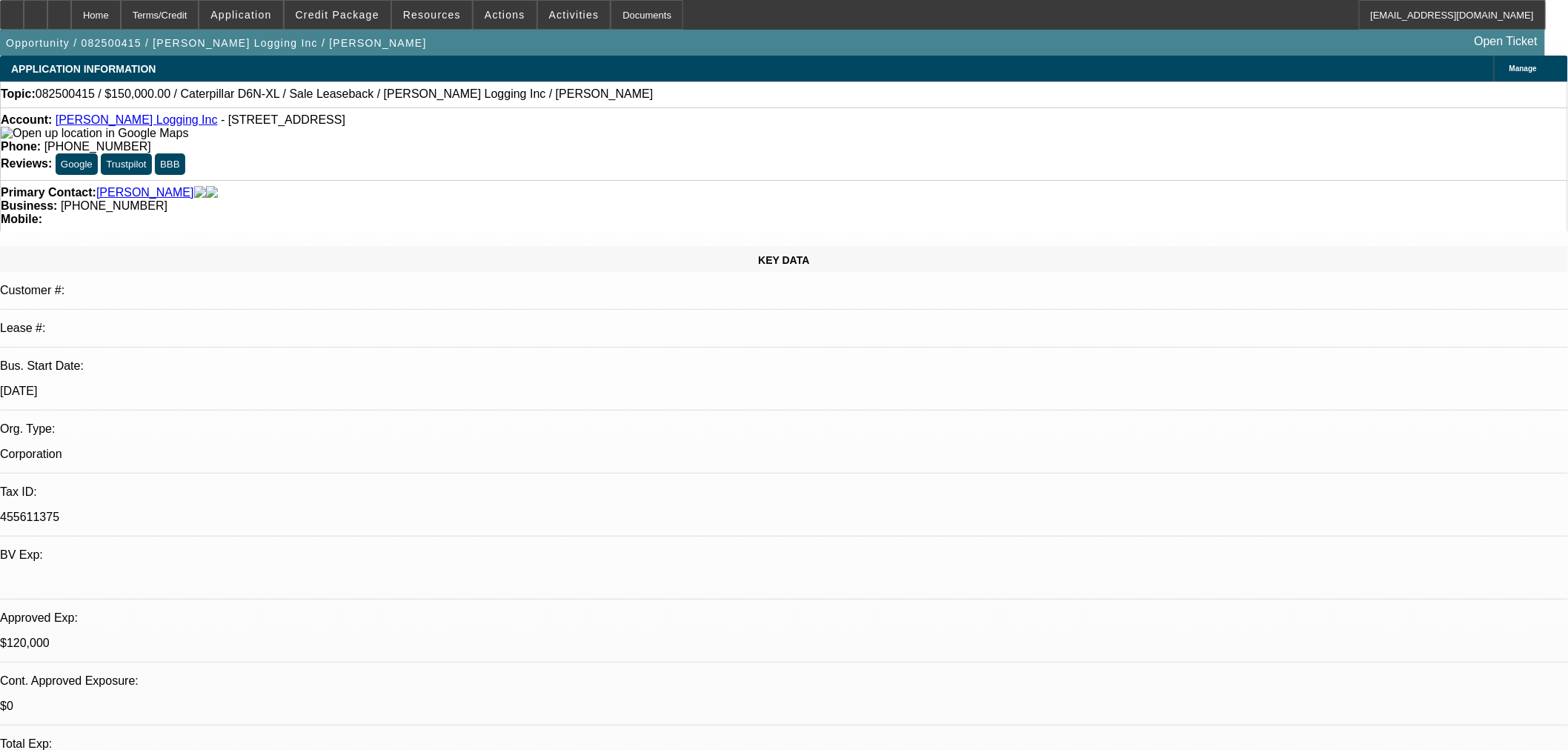
select select "2"
select select "0"
select select "6"
